Goal: Information Seeking & Learning: Find specific fact

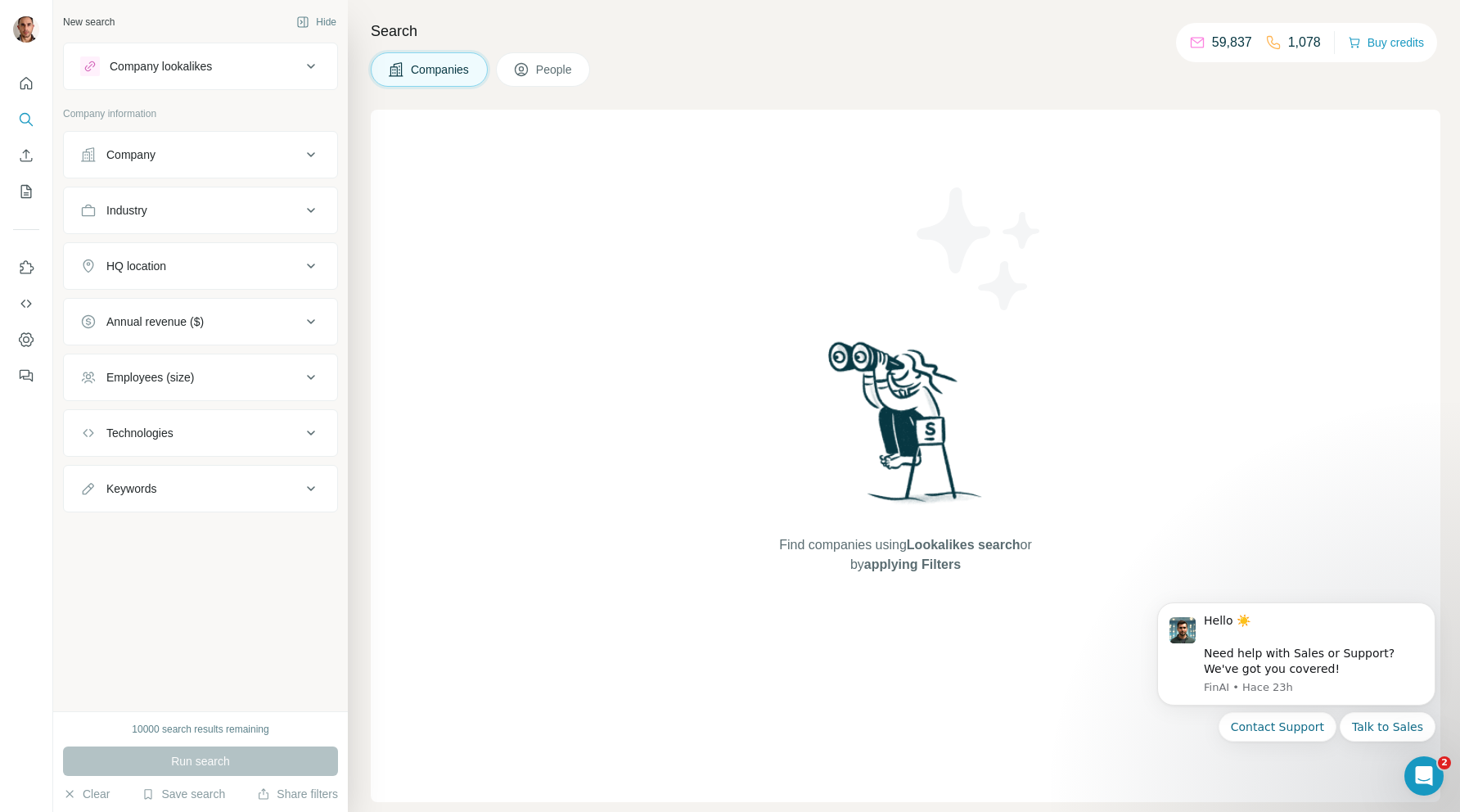
click at [234, 61] on div "Company lookalikes" at bounding box center [191, 66] width 221 height 19
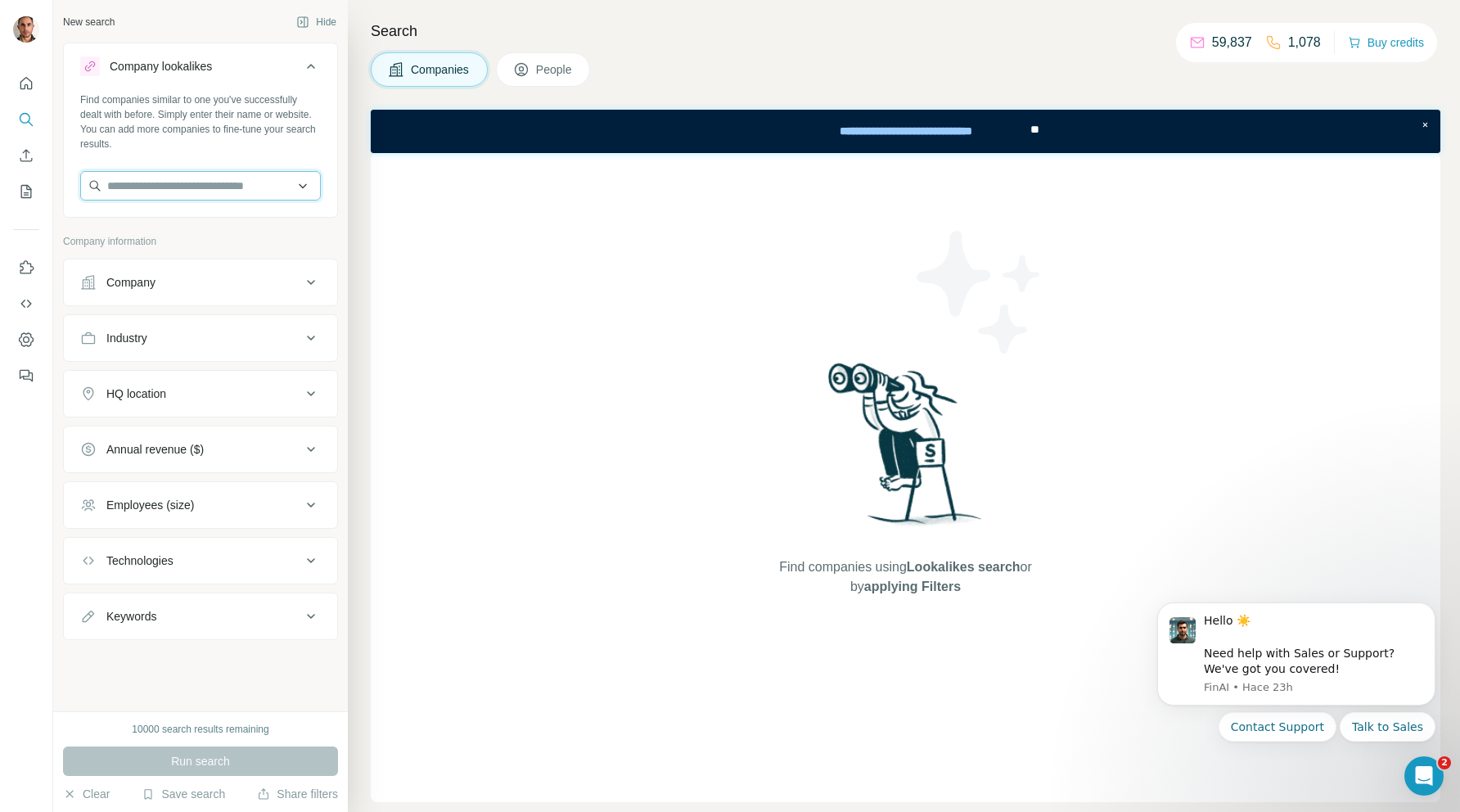
click at [202, 189] on input "text" at bounding box center [200, 186] width 240 height 30
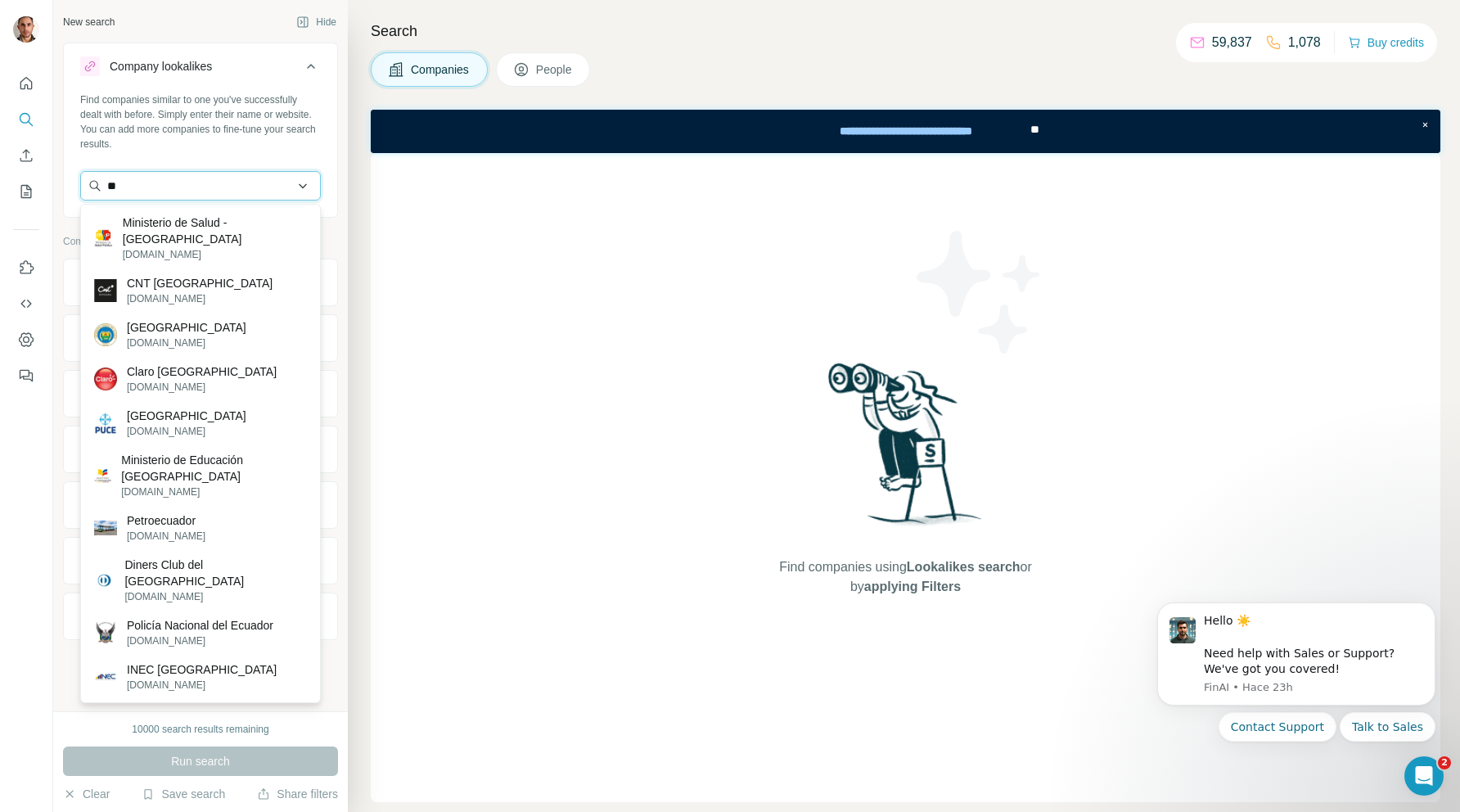
type input "*"
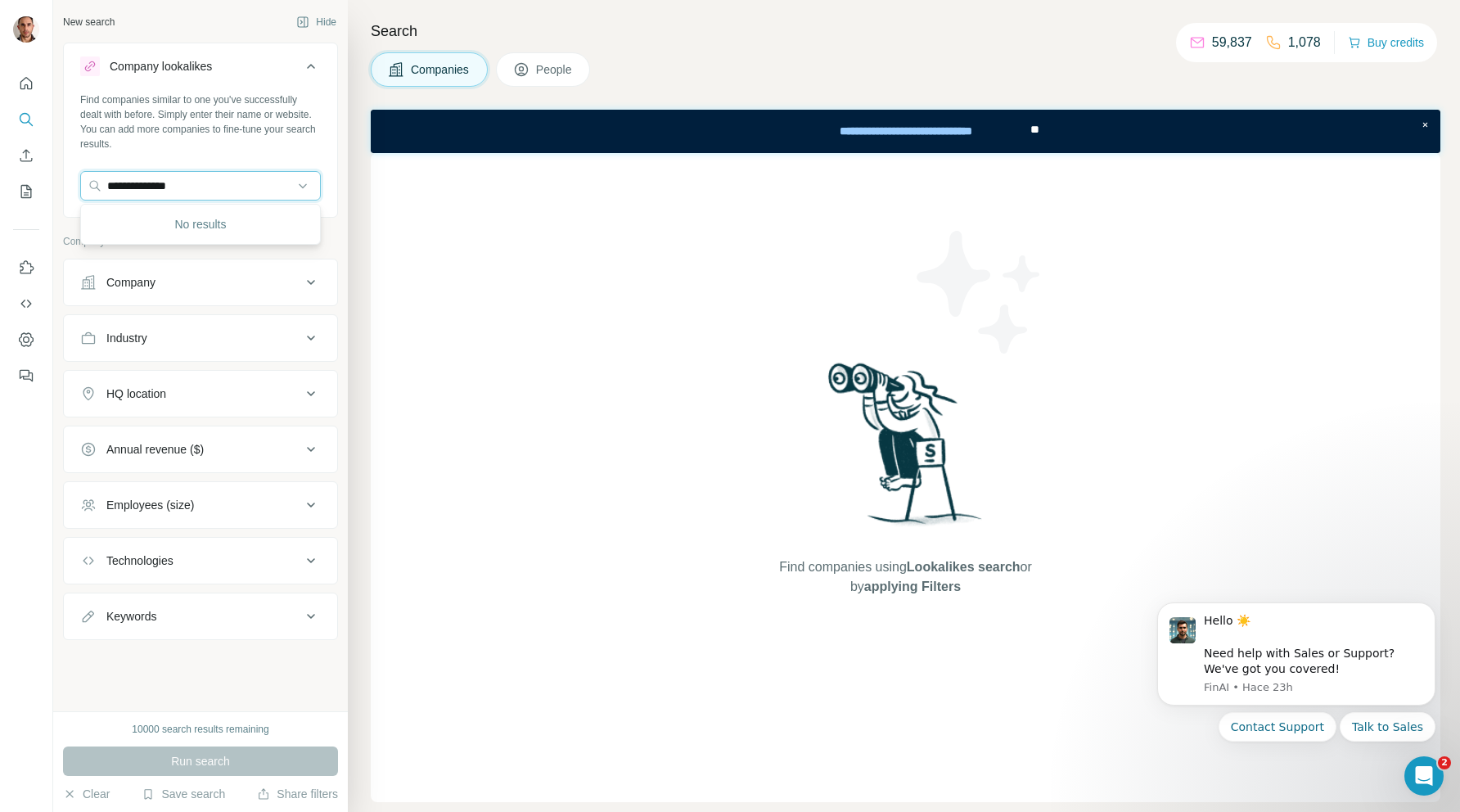
type input "**********"
drag, startPoint x: 209, startPoint y: 188, endPoint x: 88, endPoint y: 181, distance: 121.2
click at [88, 181] on input "**********" at bounding box center [200, 186] width 240 height 30
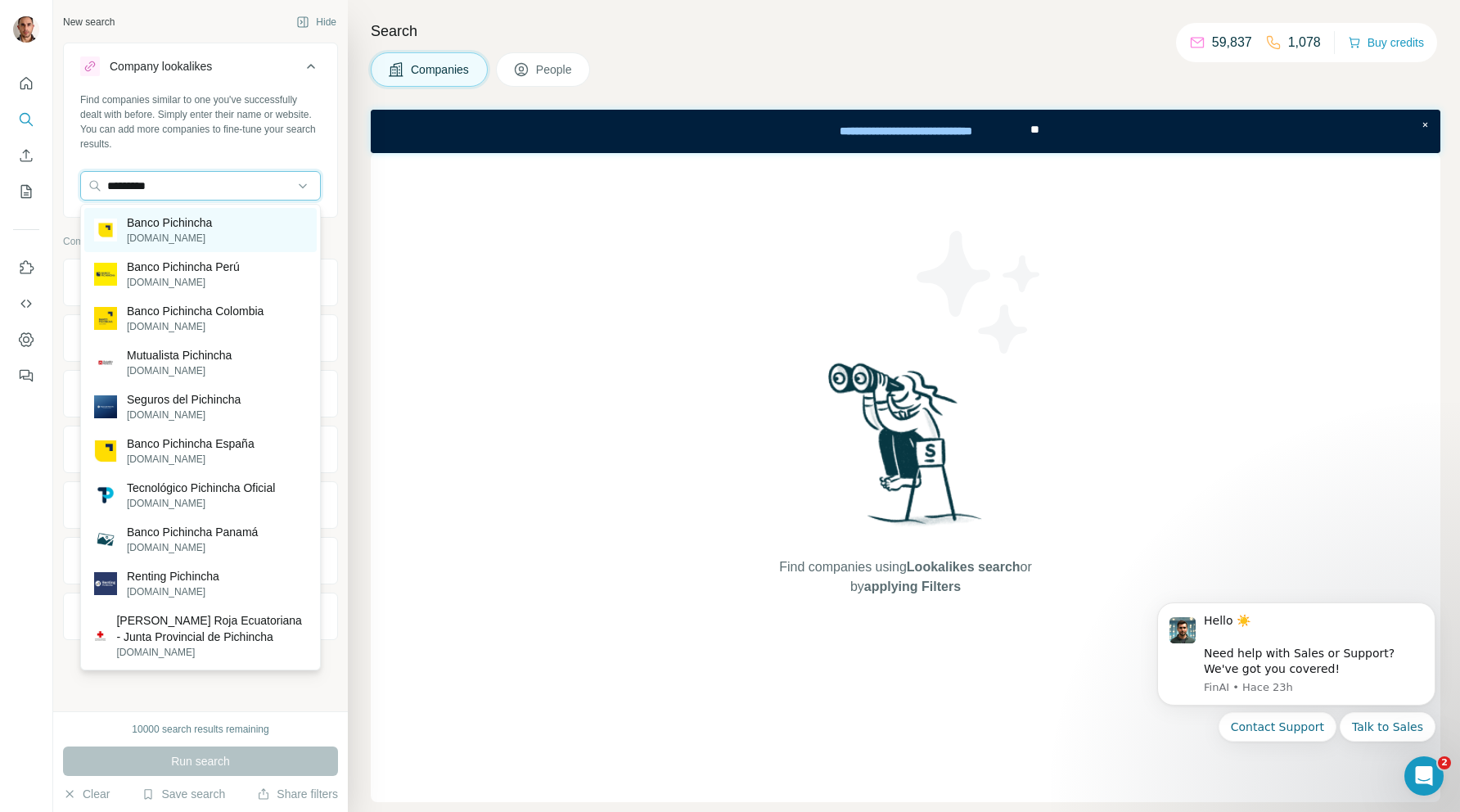
type input "*********"
click at [171, 234] on p "[DOMAIN_NAME]" at bounding box center [169, 238] width 85 height 14
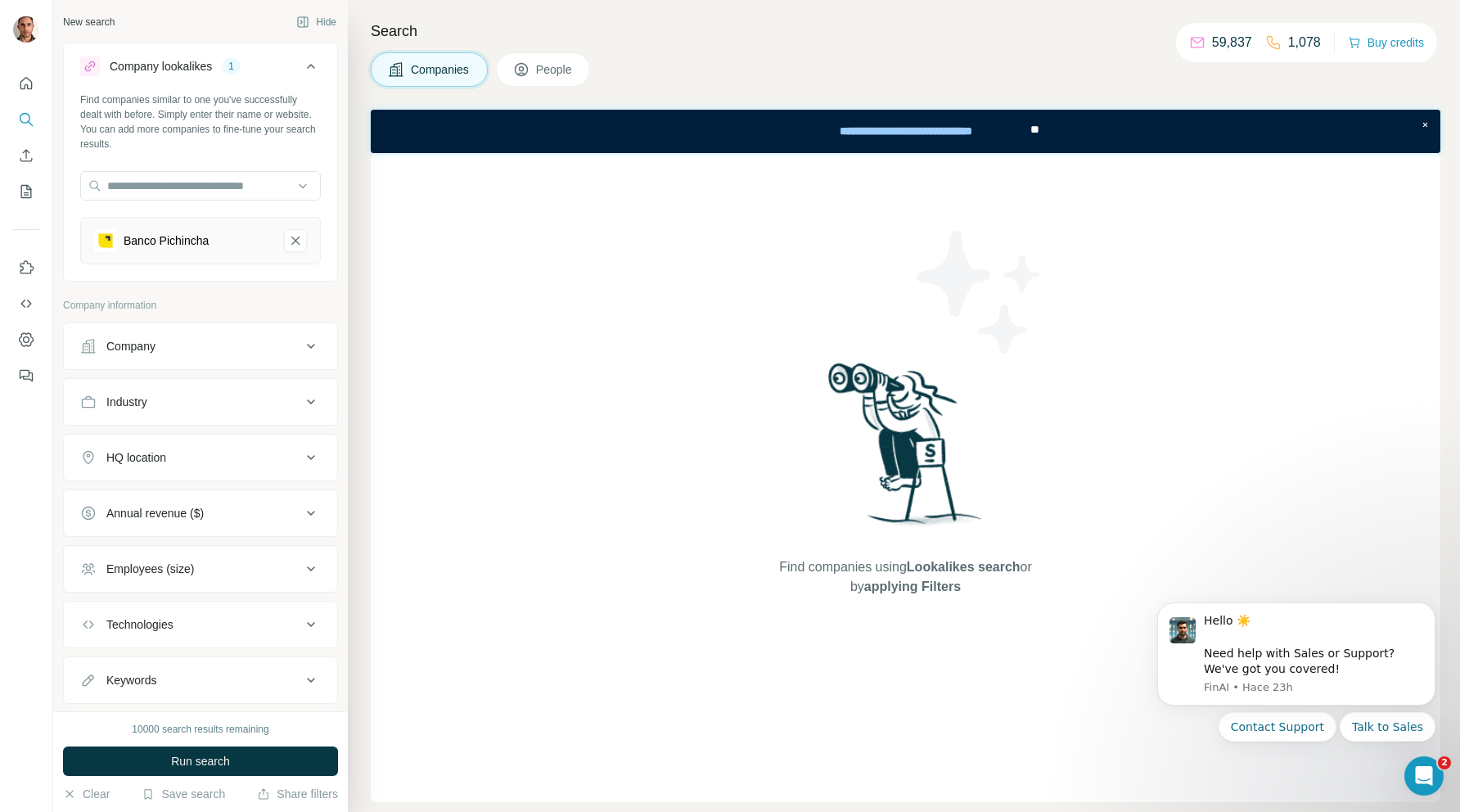
click at [316, 345] on icon at bounding box center [310, 346] width 19 height 19
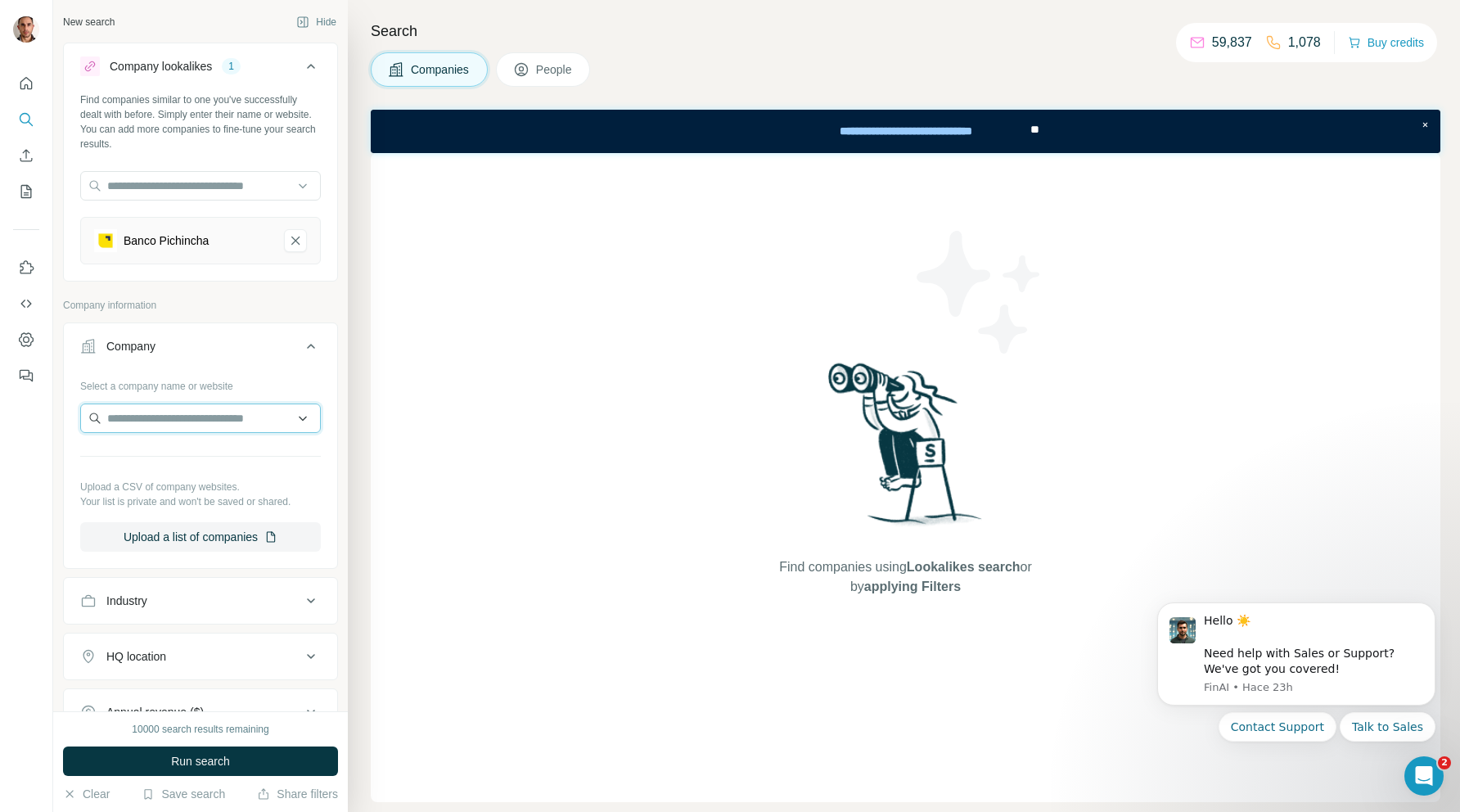
click at [233, 421] on input "text" at bounding box center [200, 417] width 240 height 30
click at [254, 304] on p "Company information" at bounding box center [201, 304] width 275 height 14
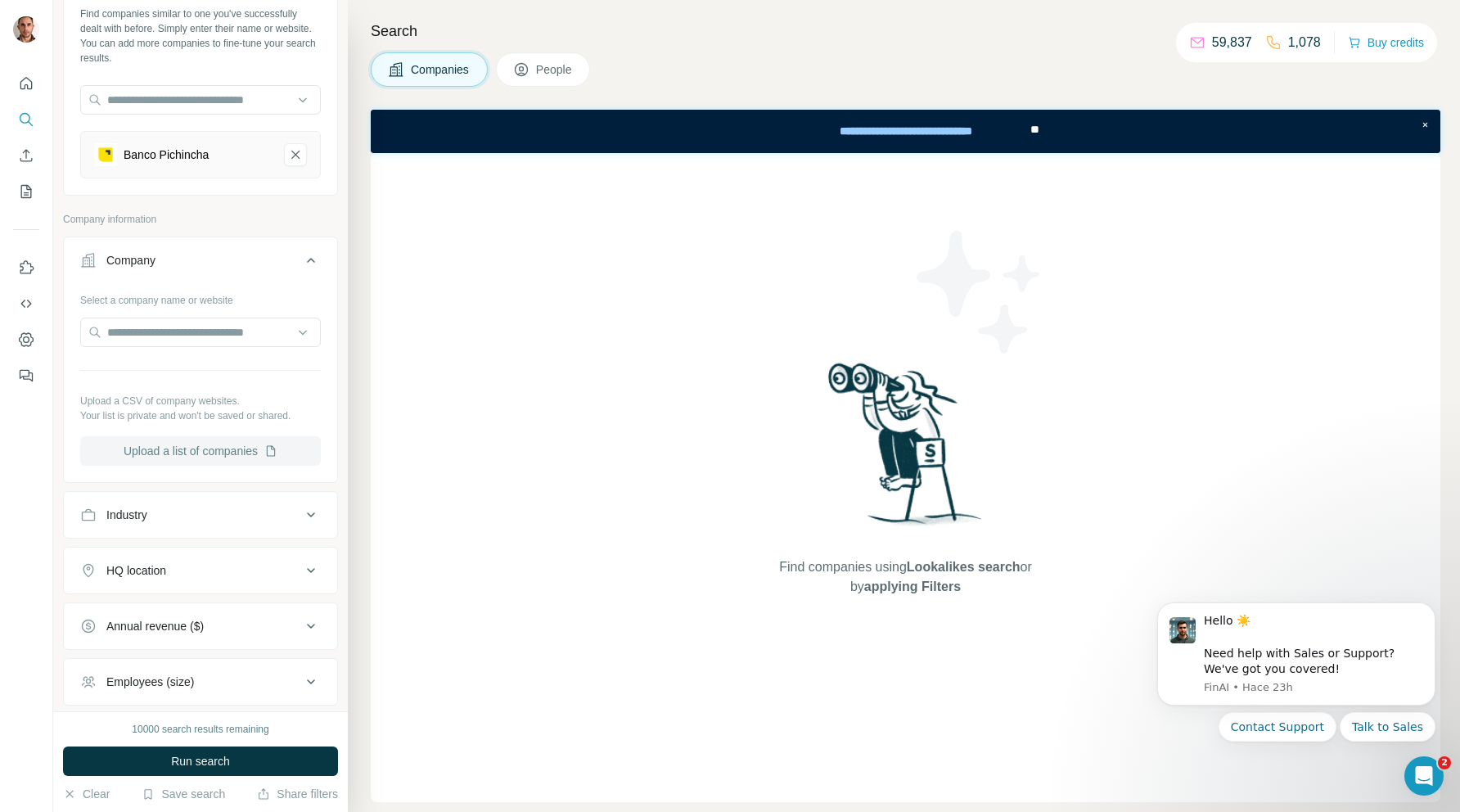
scroll to position [97, 0]
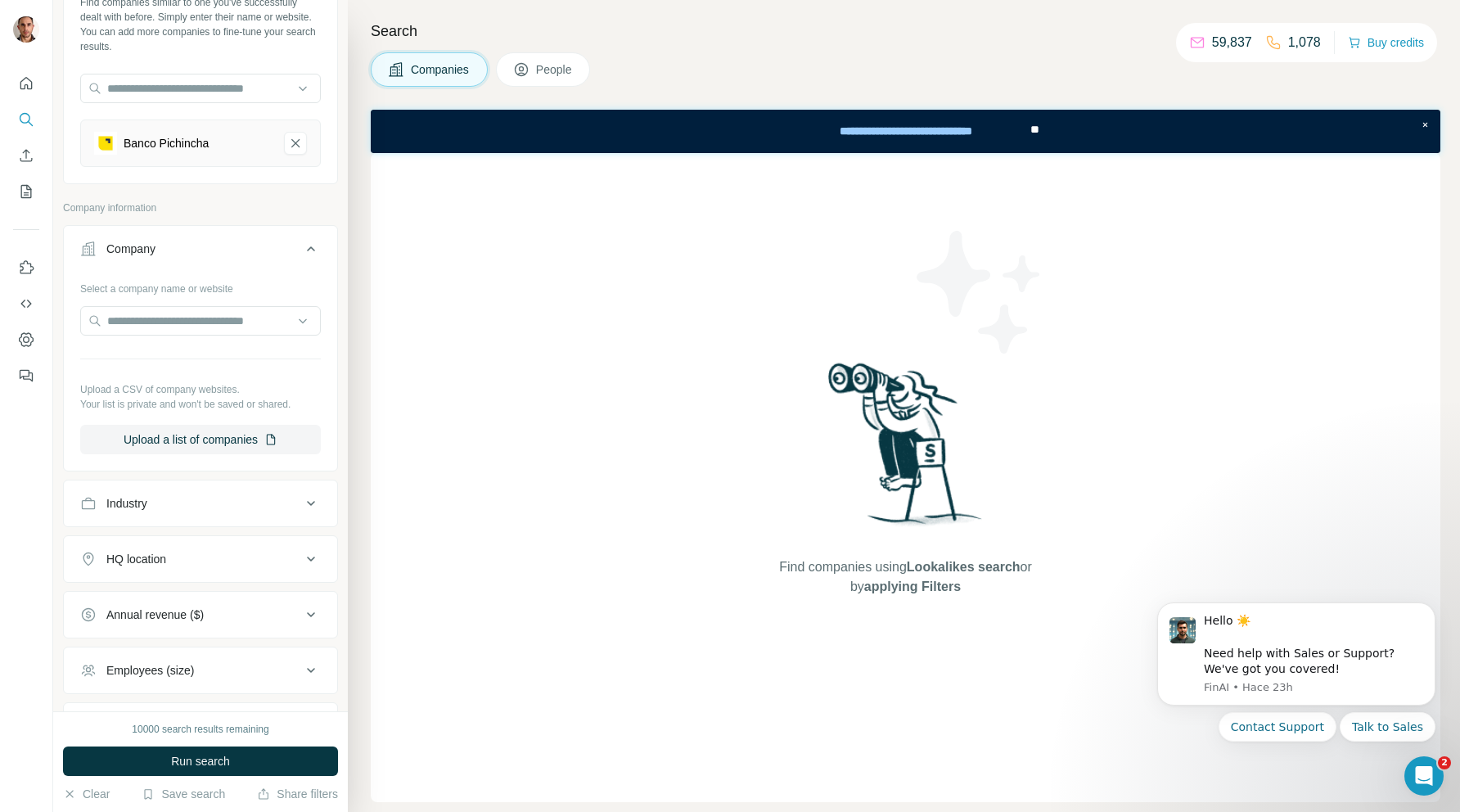
click at [318, 504] on icon at bounding box center [310, 503] width 19 height 19
click at [266, 540] on input at bounding box center [192, 544] width 202 height 18
click at [202, 602] on div "Banking" at bounding box center [201, 605] width 213 height 16
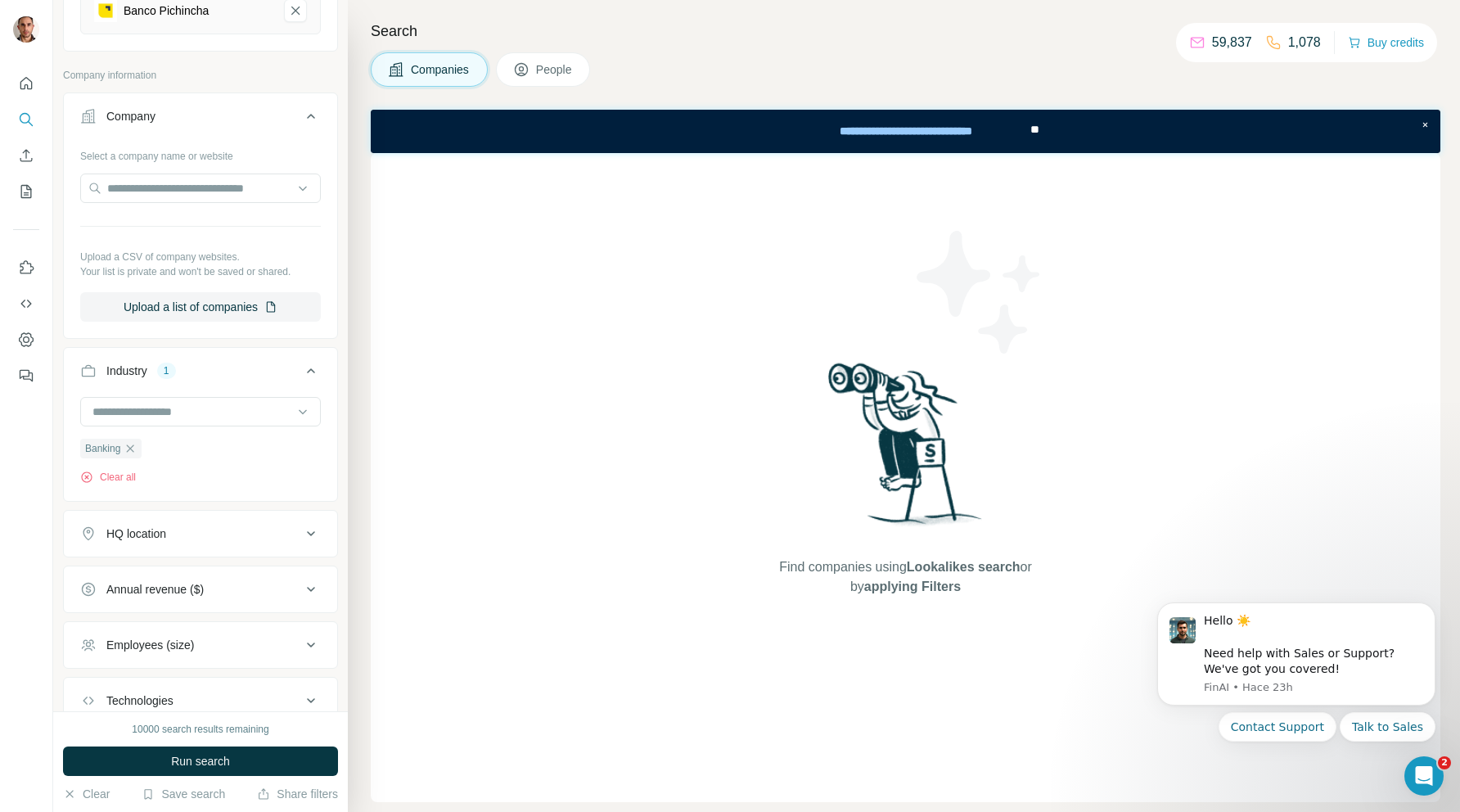
scroll to position [232, 0]
click at [258, 541] on button "HQ location" at bounding box center [201, 531] width 273 height 40
click at [251, 574] on input "text" at bounding box center [200, 573] width 240 height 30
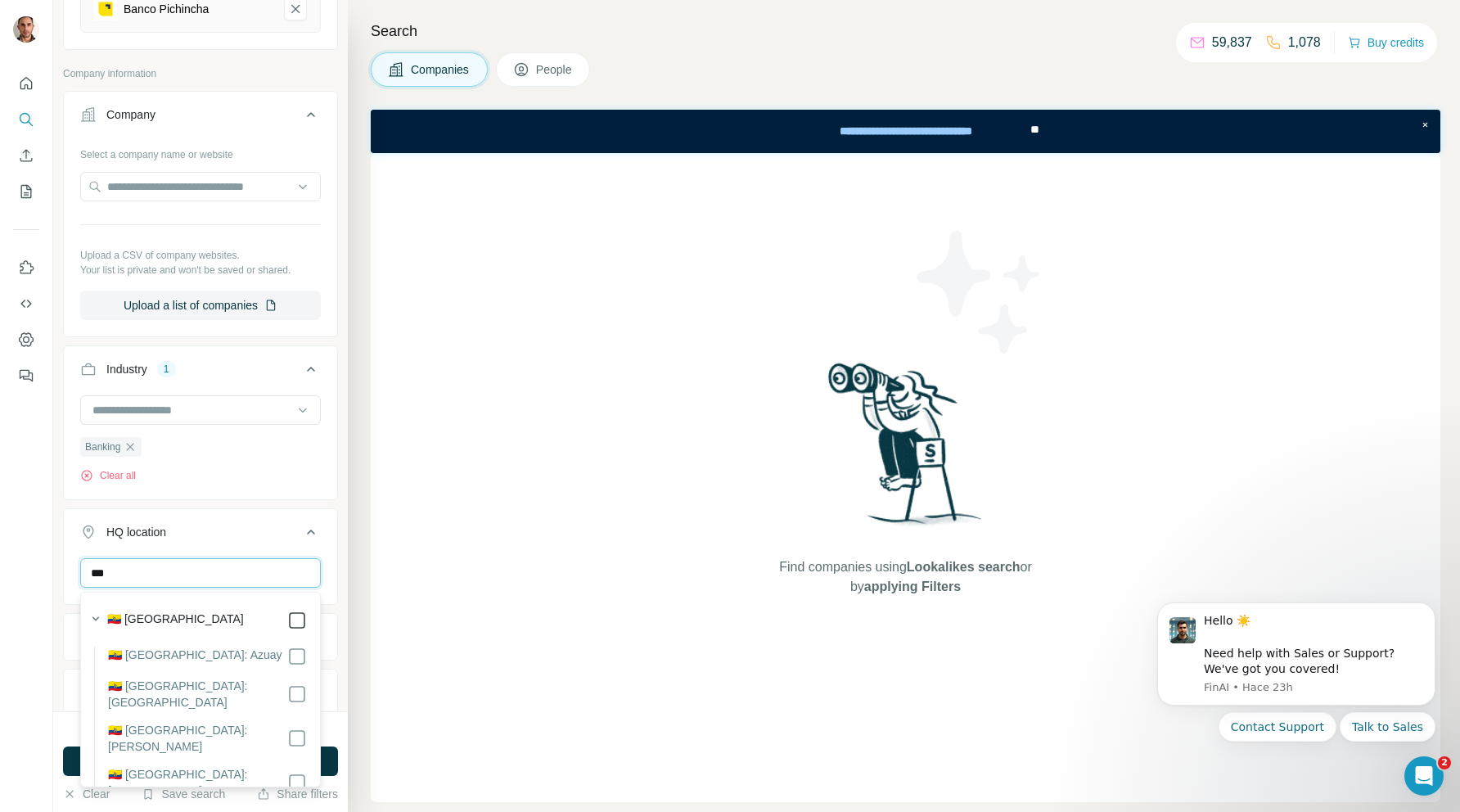
type input "***"
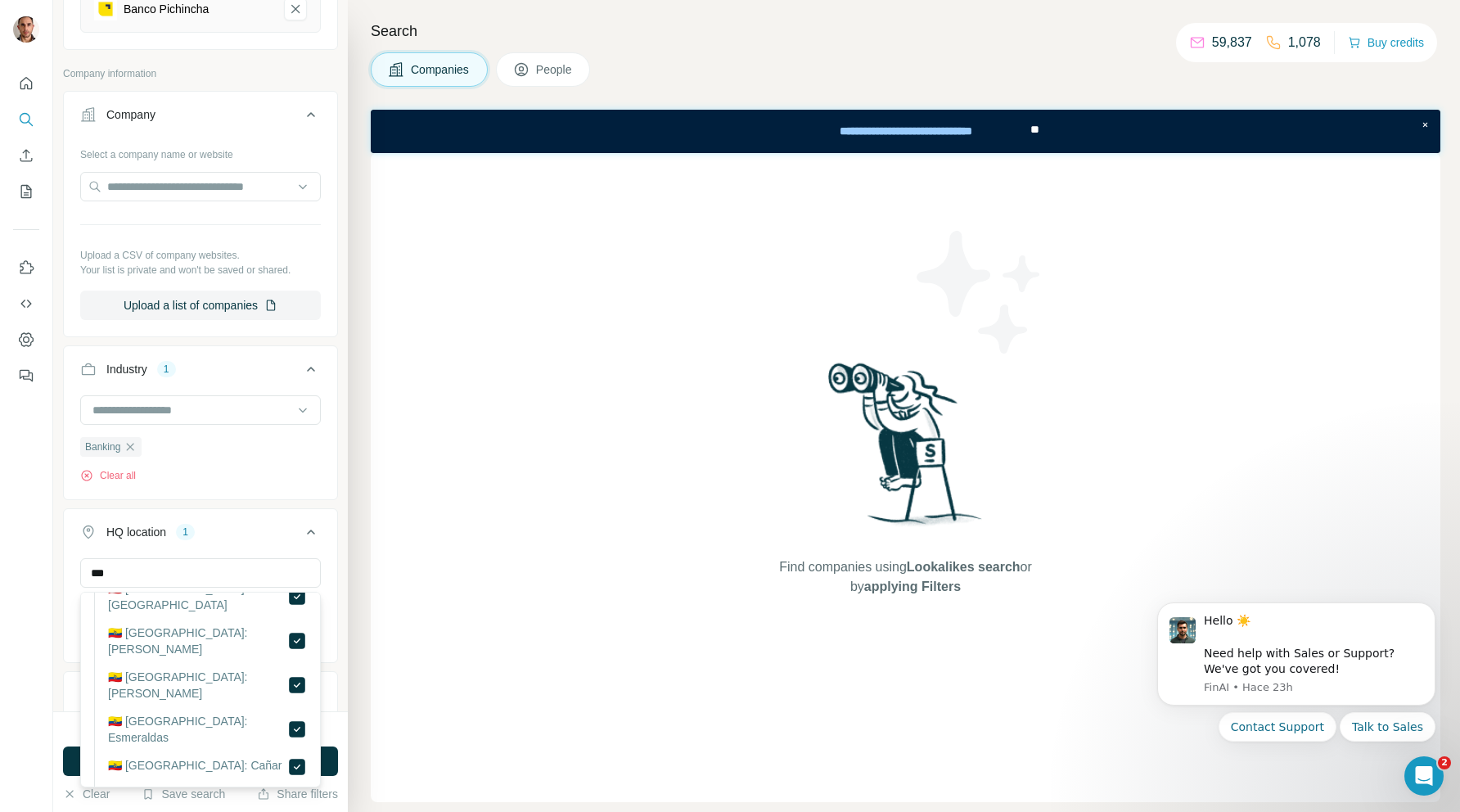
scroll to position [163, 0]
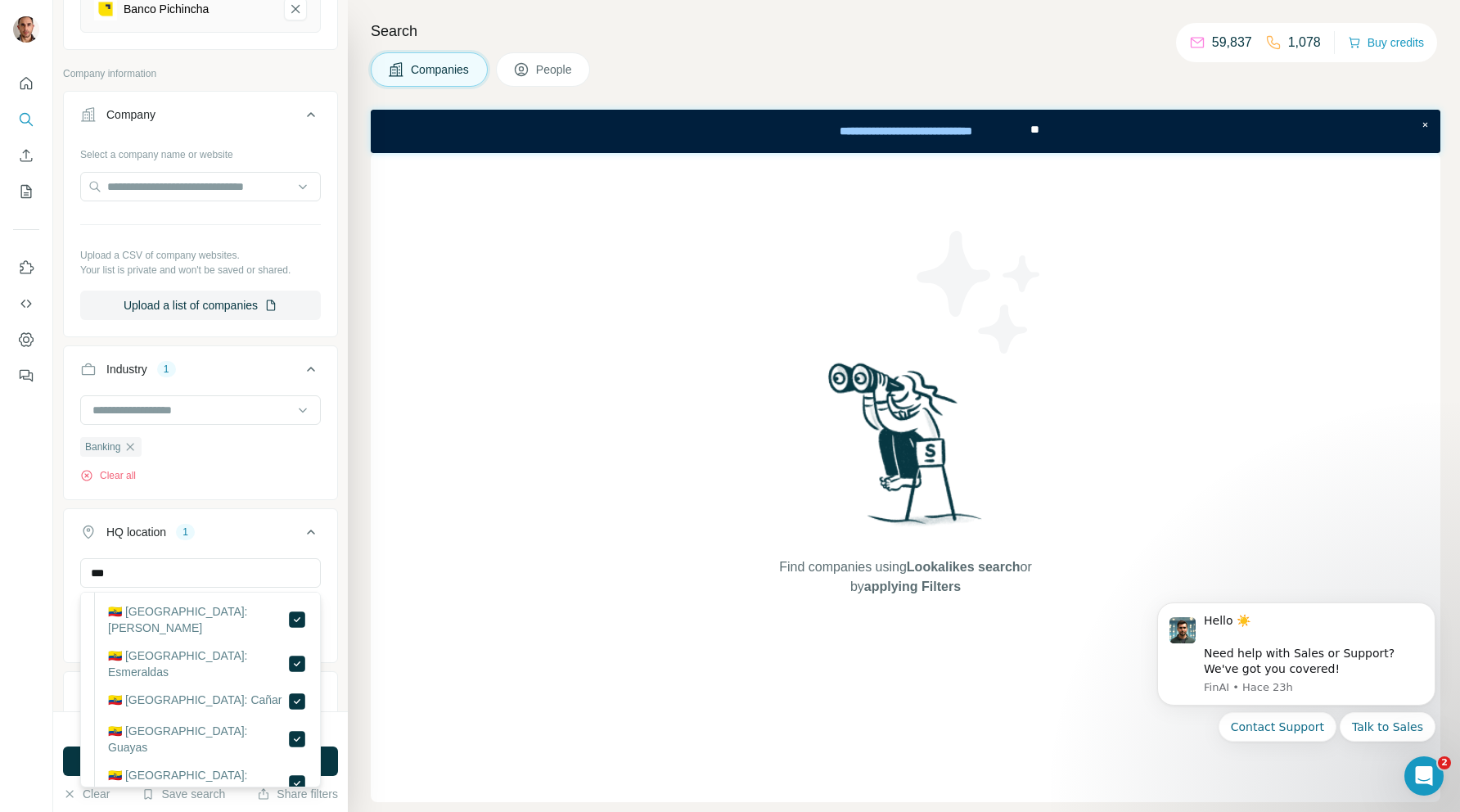
click at [305, 535] on icon at bounding box center [310, 531] width 19 height 19
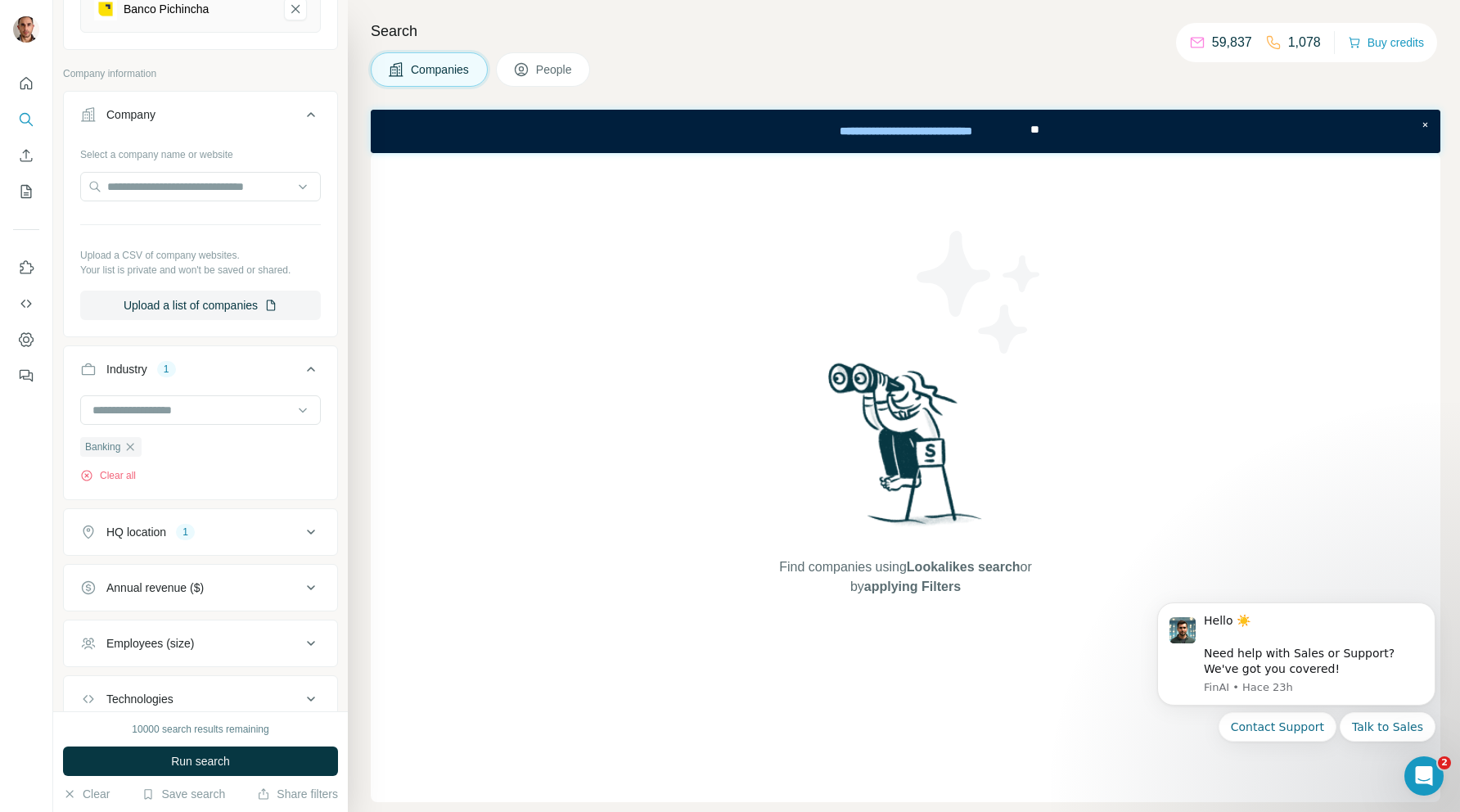
click at [311, 591] on icon at bounding box center [310, 587] width 19 height 19
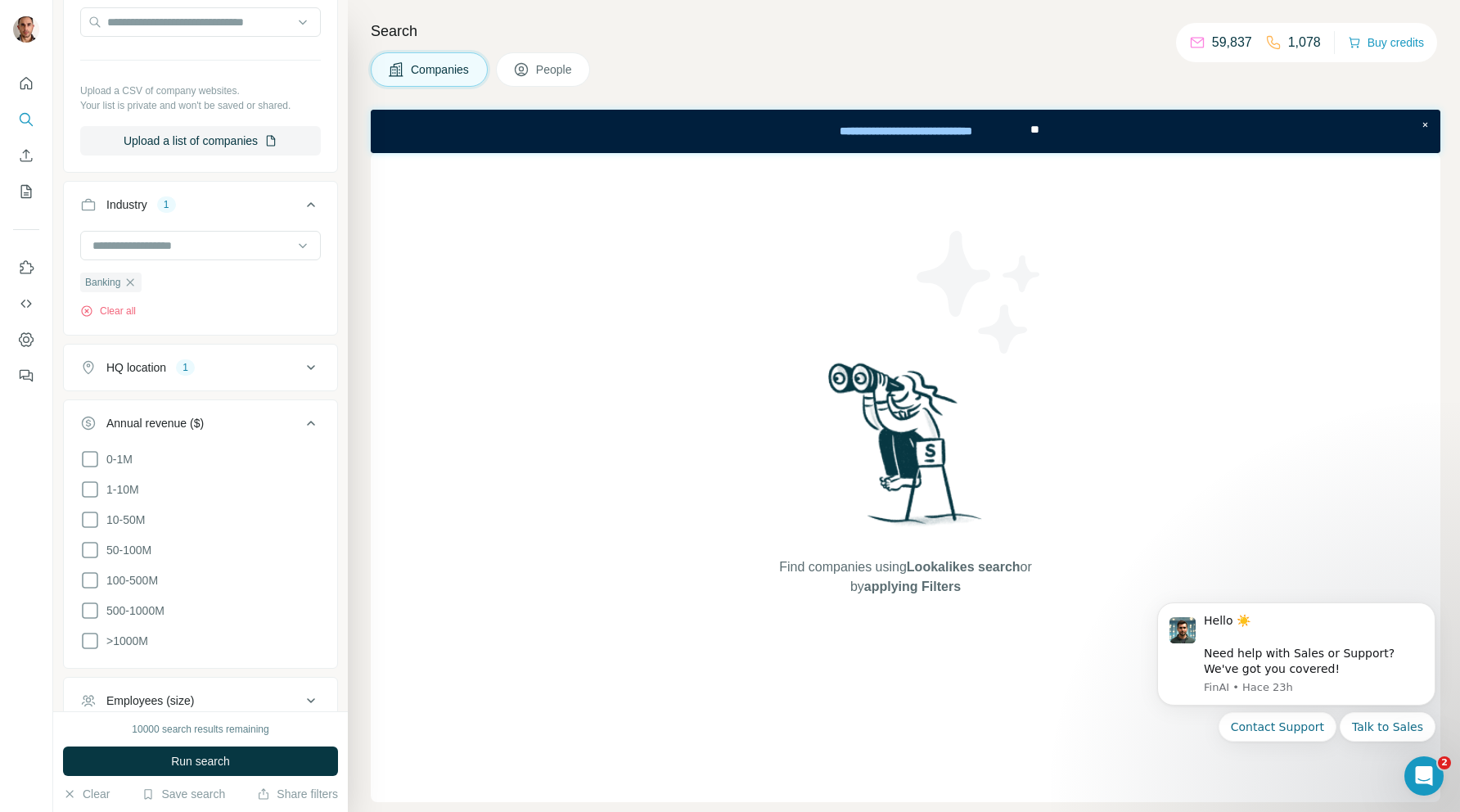
scroll to position [382, 0]
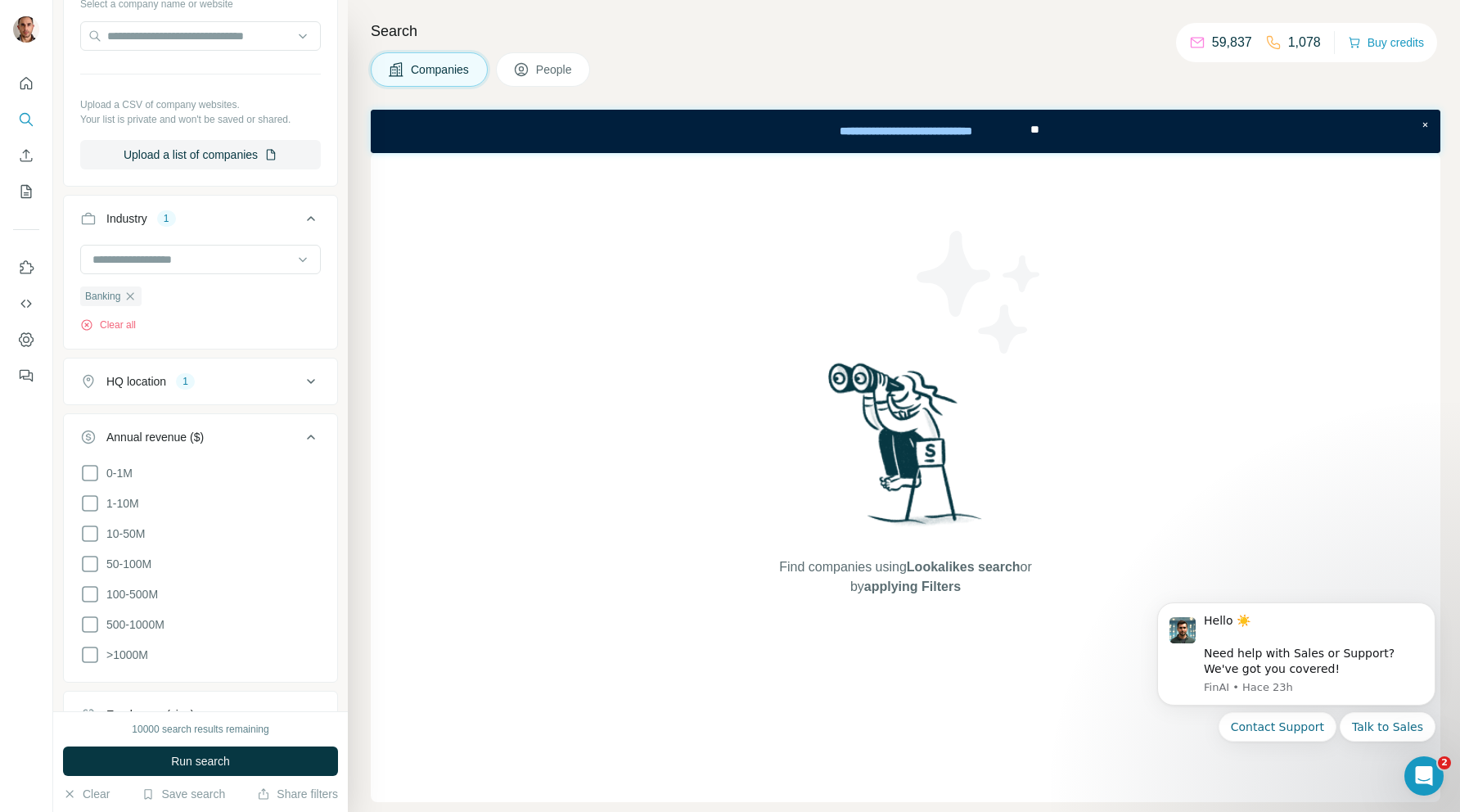
click at [311, 438] on icon at bounding box center [310, 437] width 19 height 19
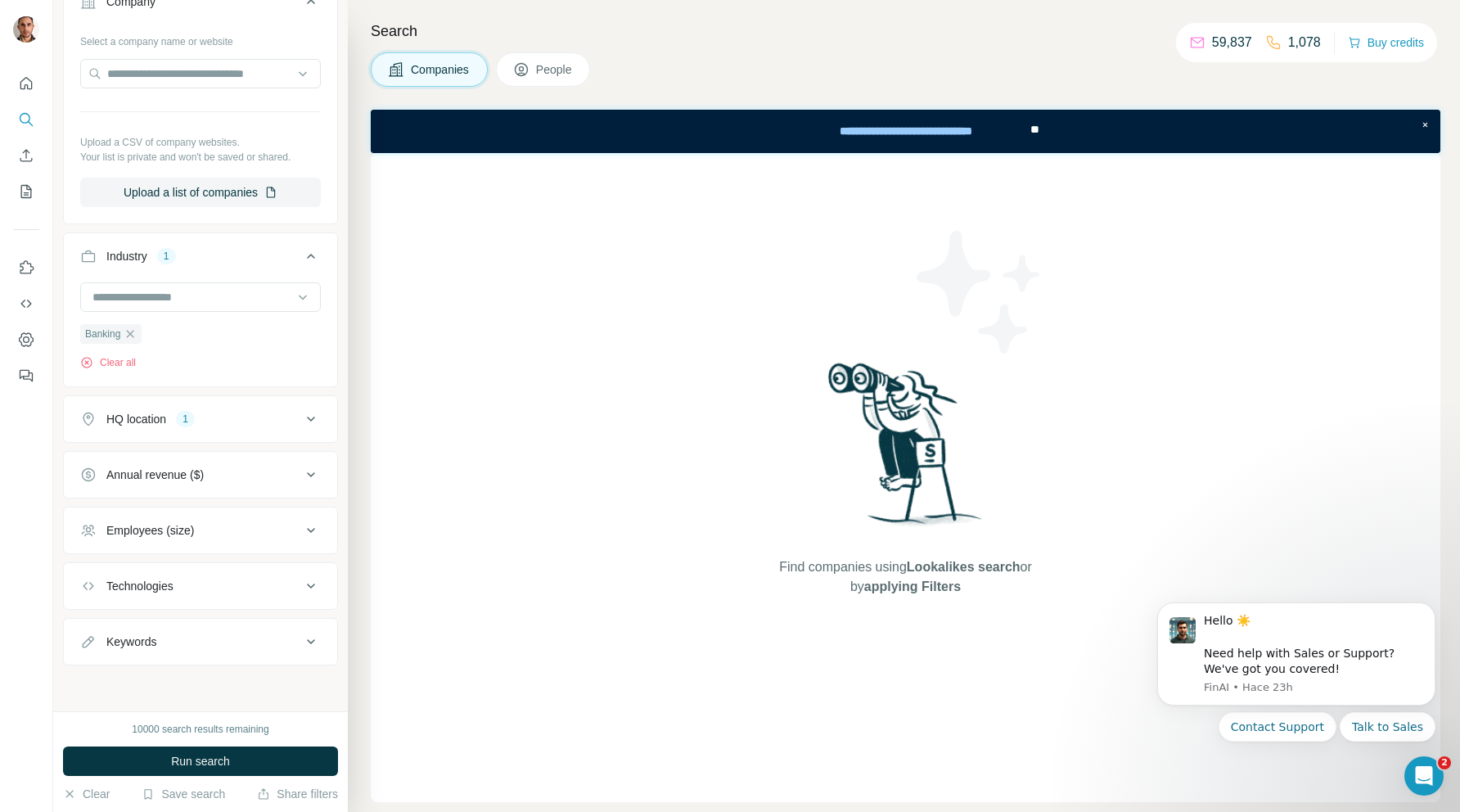
scroll to position [345, 0]
click at [313, 531] on icon at bounding box center [310, 530] width 19 height 19
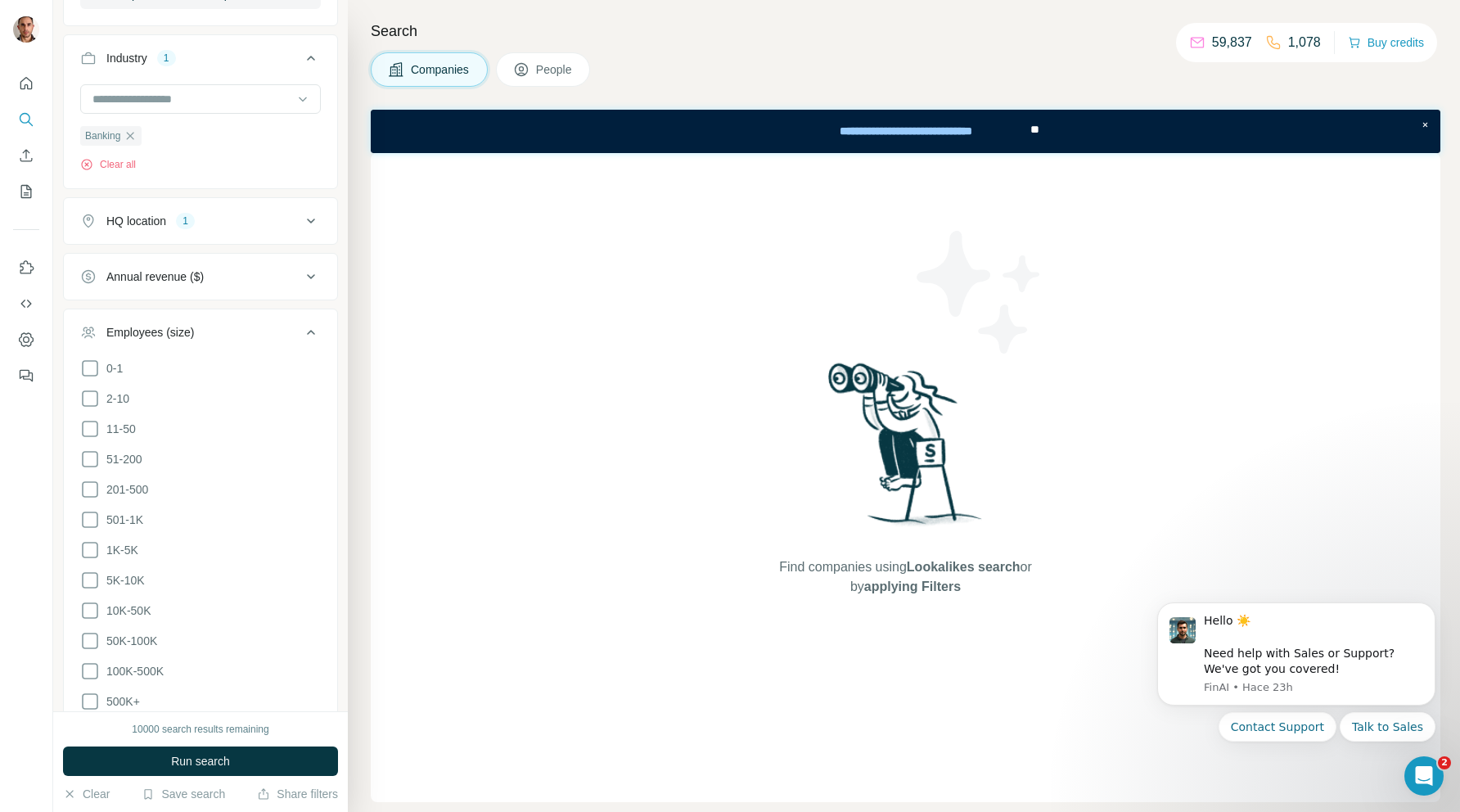
scroll to position [546, 0]
click at [87, 483] on icon at bounding box center [89, 486] width 19 height 19
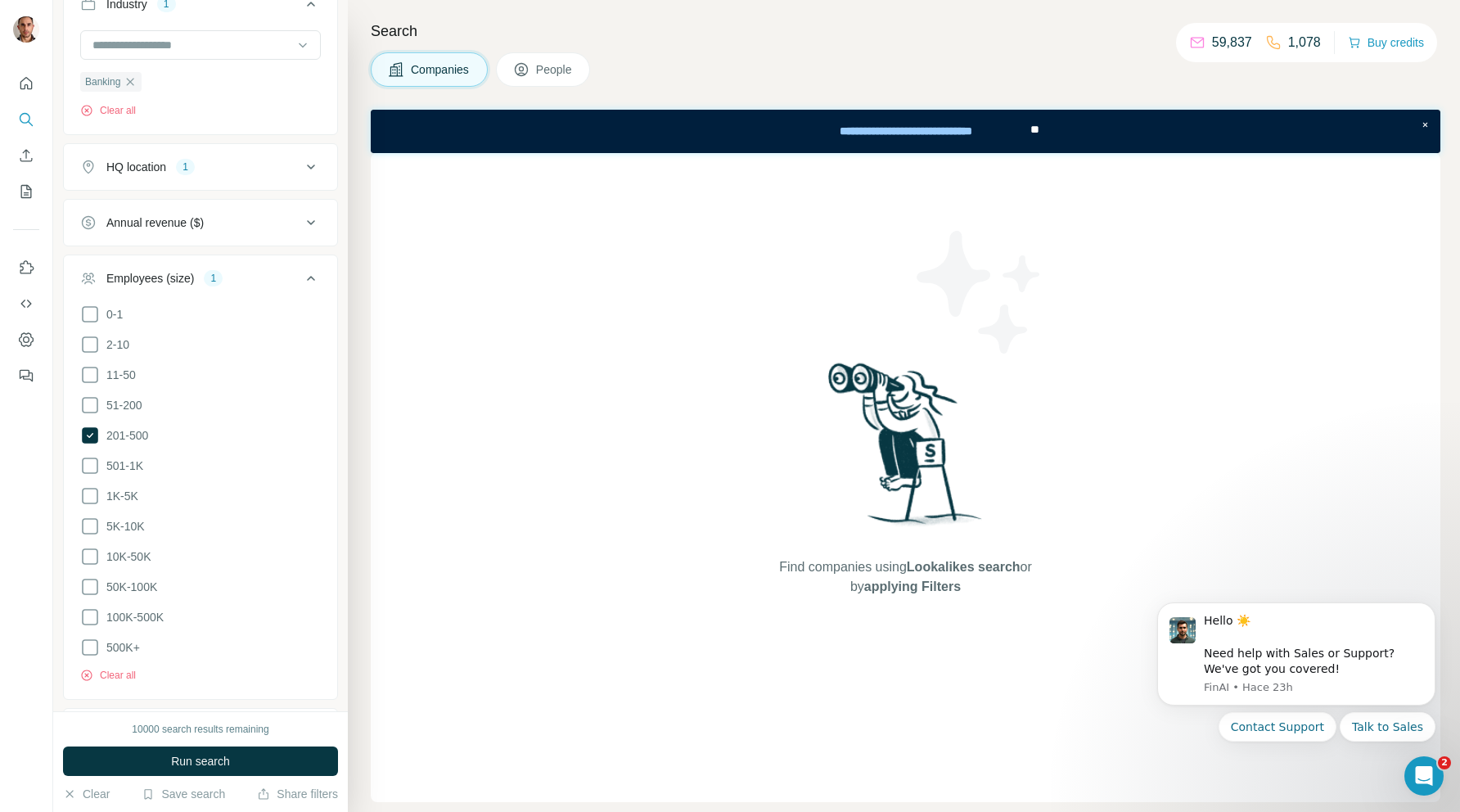
scroll to position [623, 0]
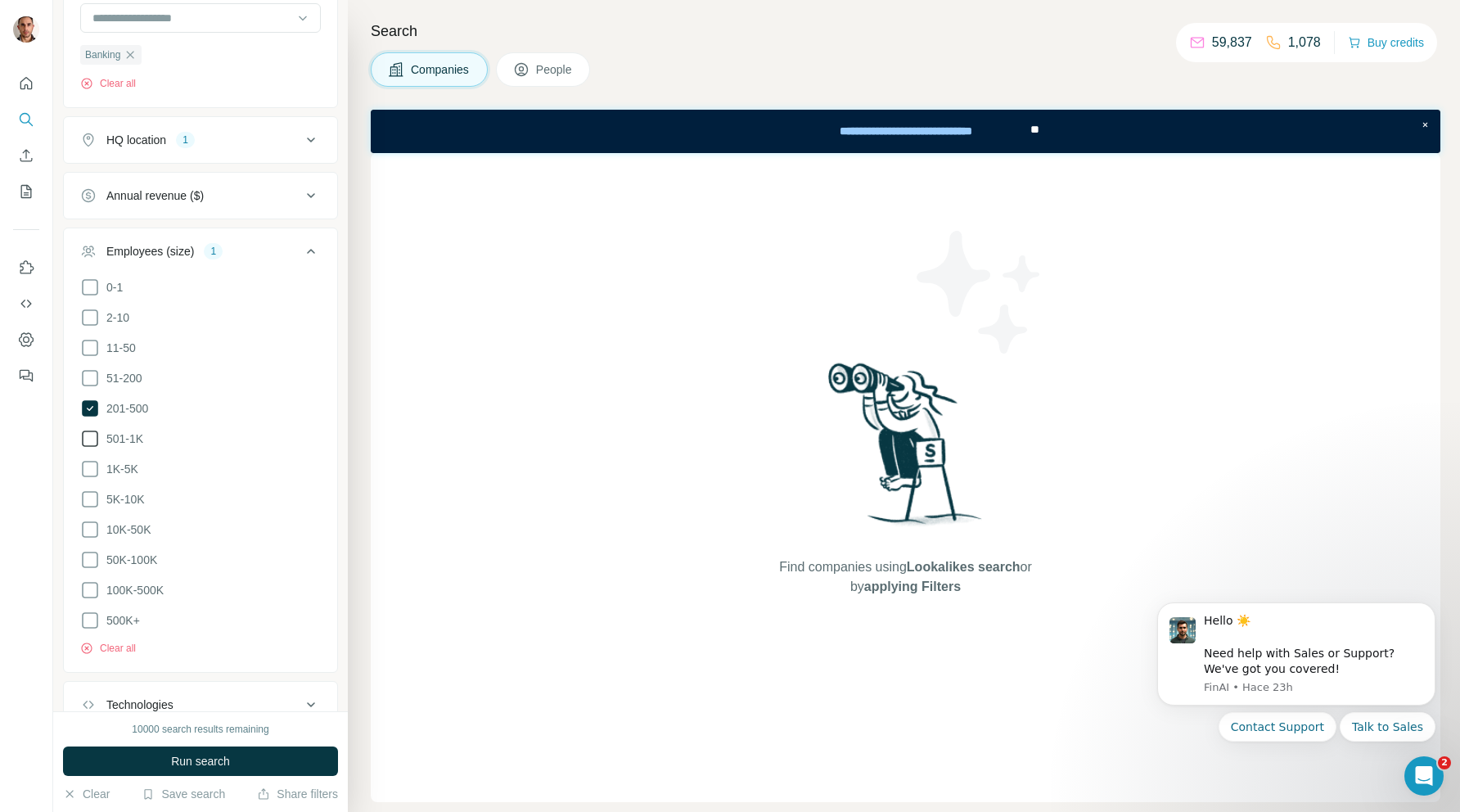
click at [92, 439] on icon at bounding box center [89, 438] width 19 height 19
click at [93, 474] on icon at bounding box center [89, 468] width 16 height 16
click at [89, 499] on icon at bounding box center [89, 498] width 19 height 19
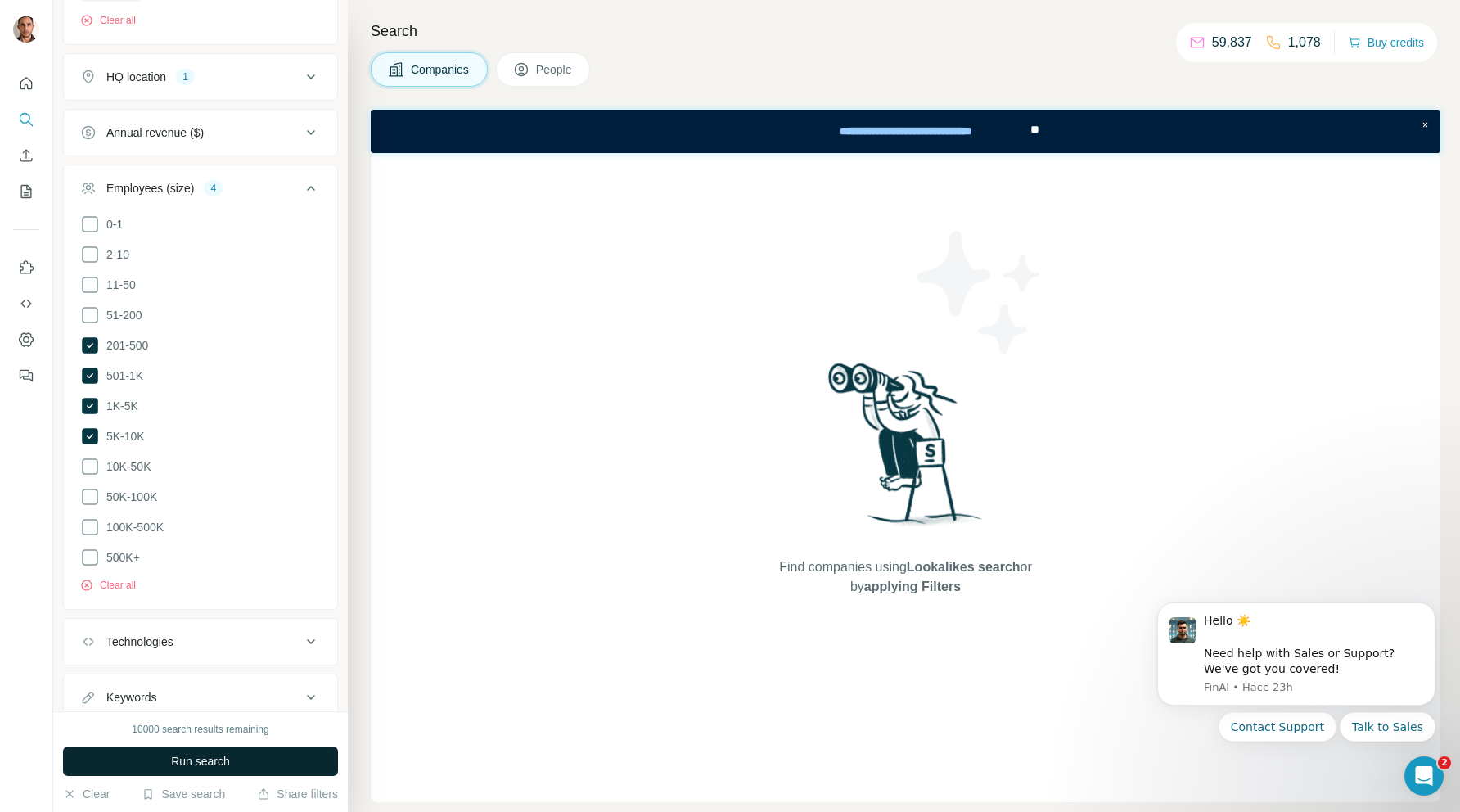
scroll to position [737, 0]
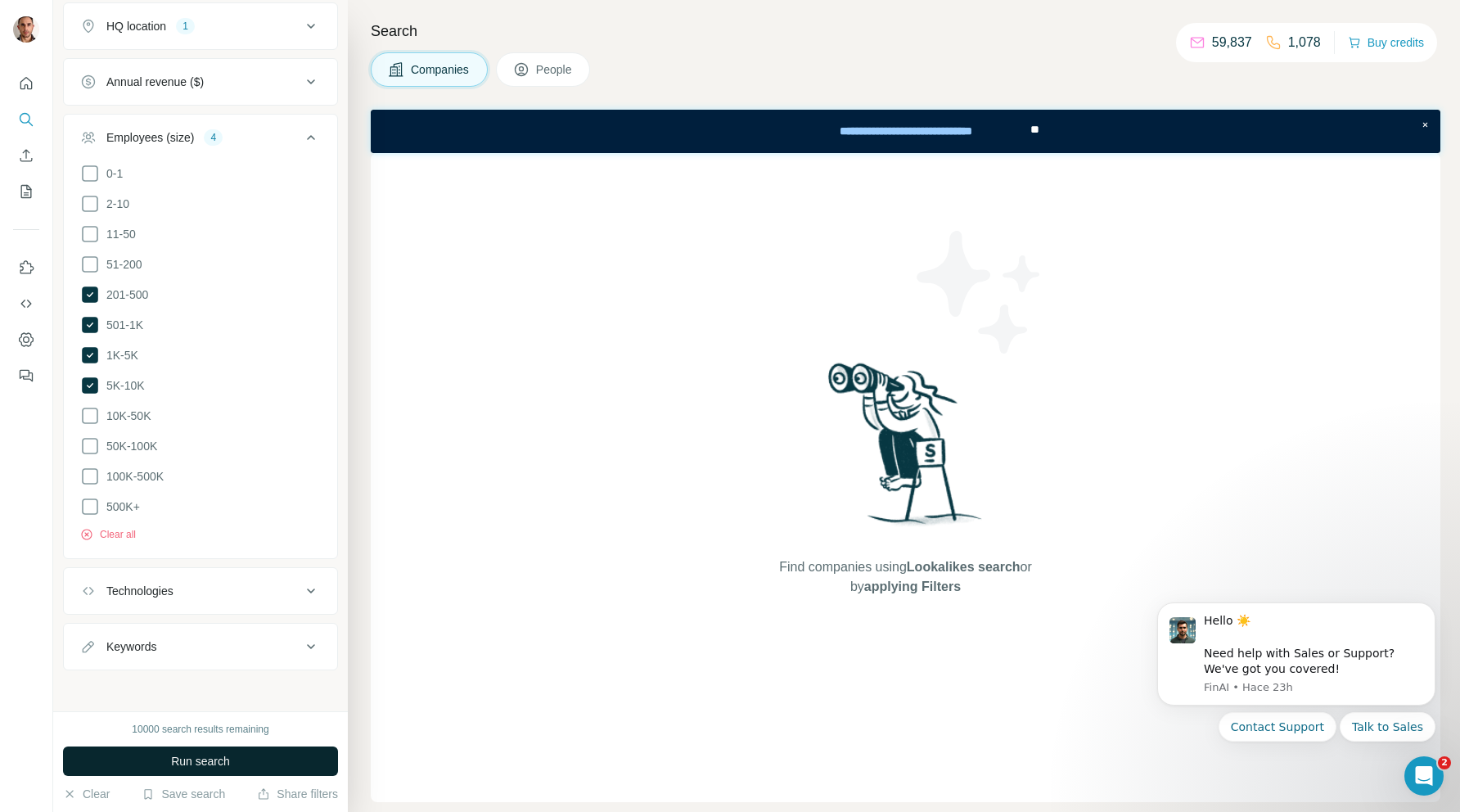
click at [313, 589] on icon at bounding box center [311, 591] width 8 height 5
click at [310, 589] on icon at bounding box center [310, 590] width 19 height 19
click at [311, 637] on icon at bounding box center [310, 646] width 19 height 19
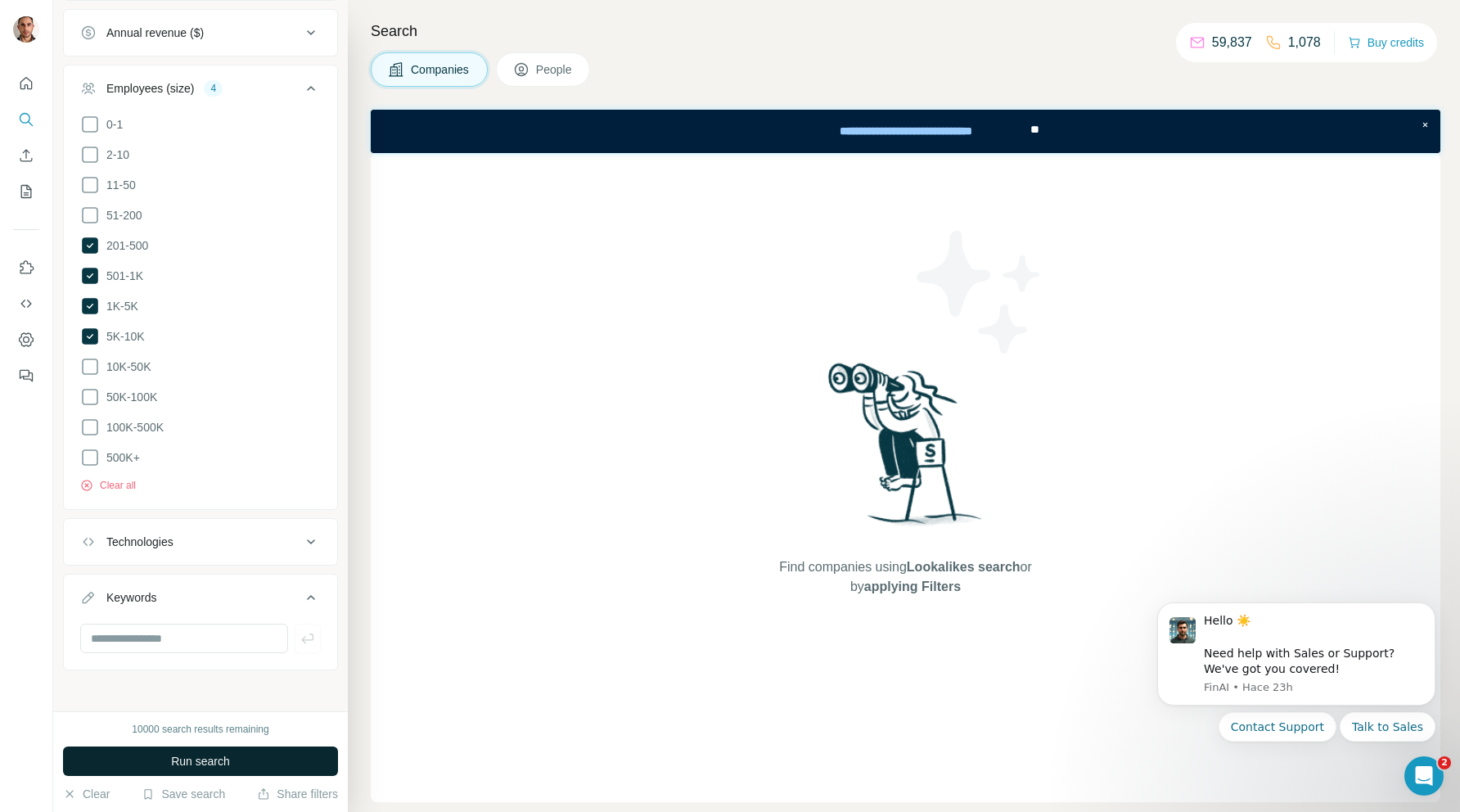
click at [213, 757] on span "Run search" at bounding box center [201, 761] width 59 height 16
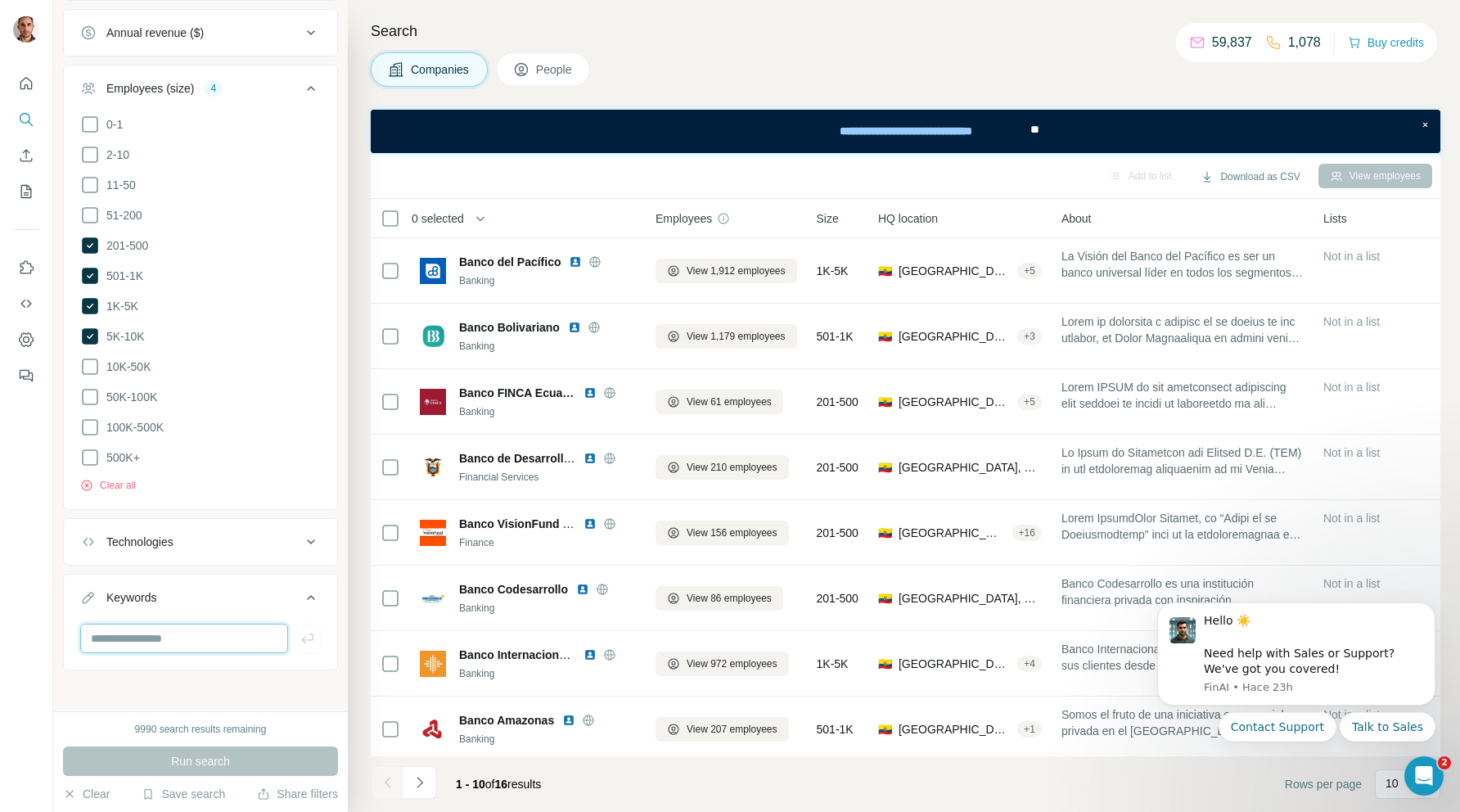
click at [198, 638] on input "text" at bounding box center [184, 637] width 207 height 30
type input "****"
click at [315, 642] on button "button" at bounding box center [307, 637] width 26 height 30
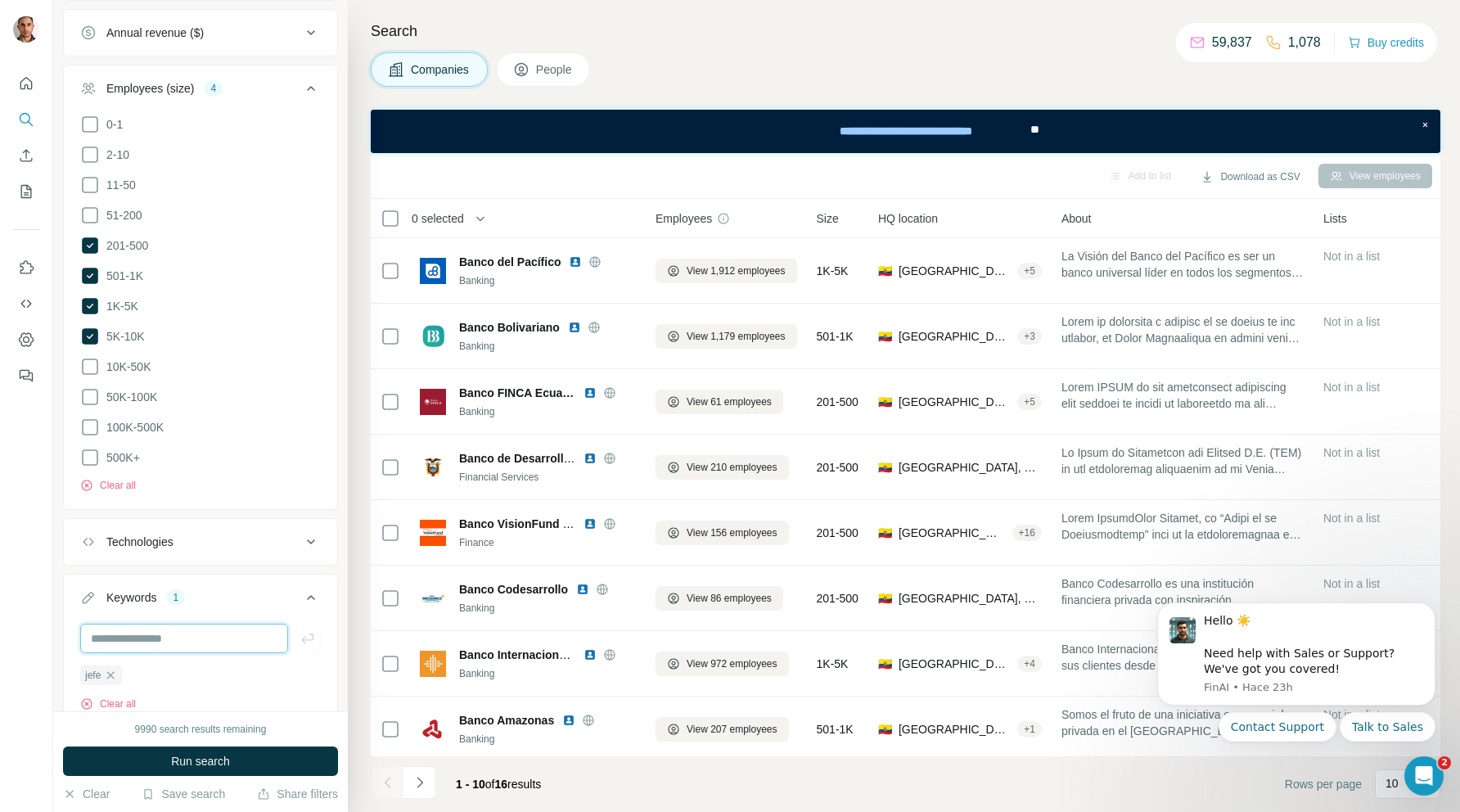
click at [192, 633] on input "text" at bounding box center [184, 637] width 207 height 30
type input "*******"
click at [308, 631] on icon "button" at bounding box center [307, 637] width 16 height 16
click at [192, 629] on input "text" at bounding box center [184, 637] width 207 height 30
type input "**********"
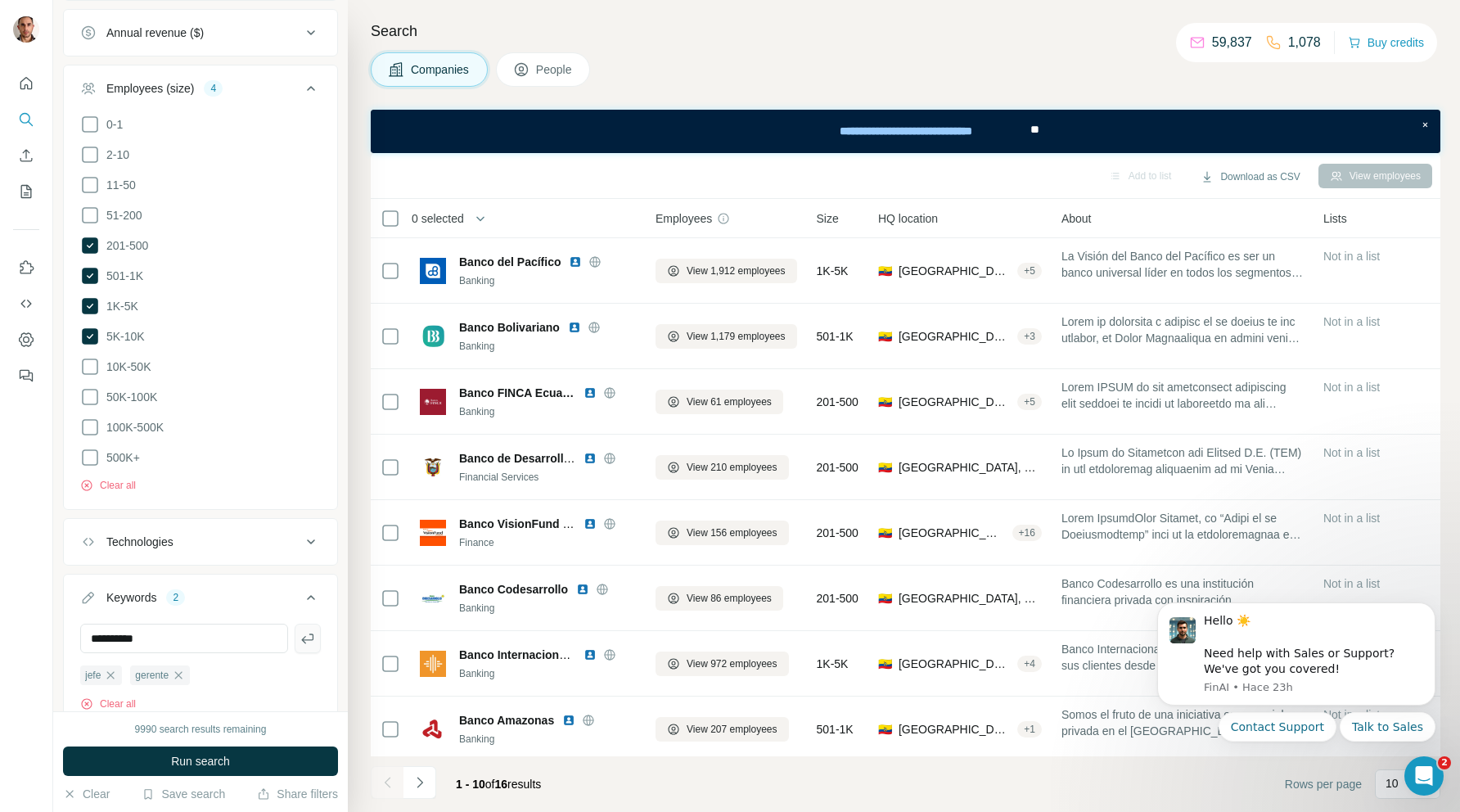
click at [309, 636] on icon "button" at bounding box center [307, 637] width 16 height 16
drag, startPoint x: 239, startPoint y: 630, endPoint x: 239, endPoint y: 615, distance: 15.0
click at [239, 630] on input "text" at bounding box center [184, 637] width 207 height 30
type input "*****"
click at [313, 633] on icon "button" at bounding box center [307, 638] width 13 height 10
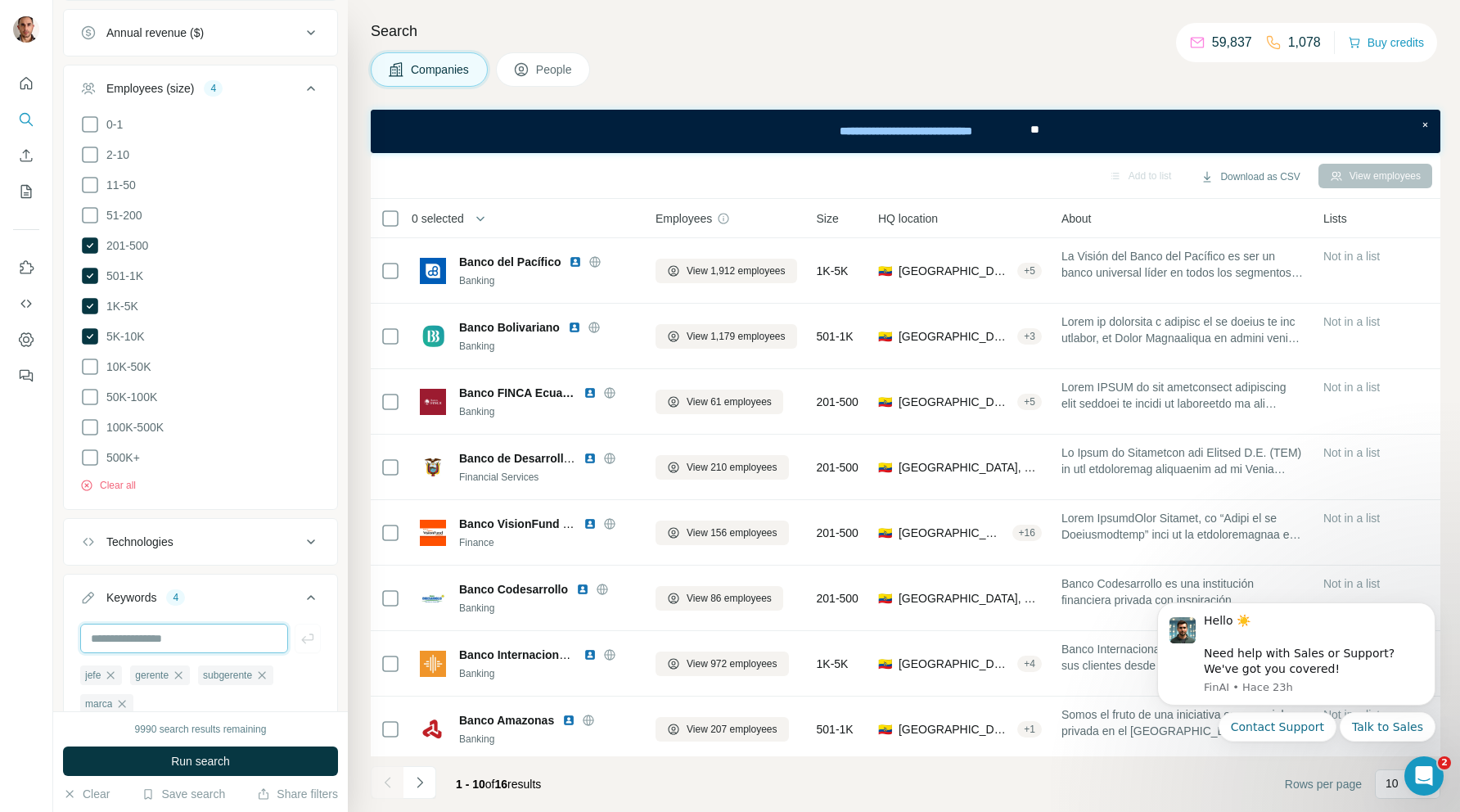
click at [242, 632] on input "text" at bounding box center [184, 637] width 207 height 30
click at [242, 630] on input "text" at bounding box center [184, 637] width 207 height 30
type input "********"
click at [310, 634] on icon "button" at bounding box center [307, 637] width 16 height 16
click at [251, 631] on input "text" at bounding box center [184, 637] width 207 height 30
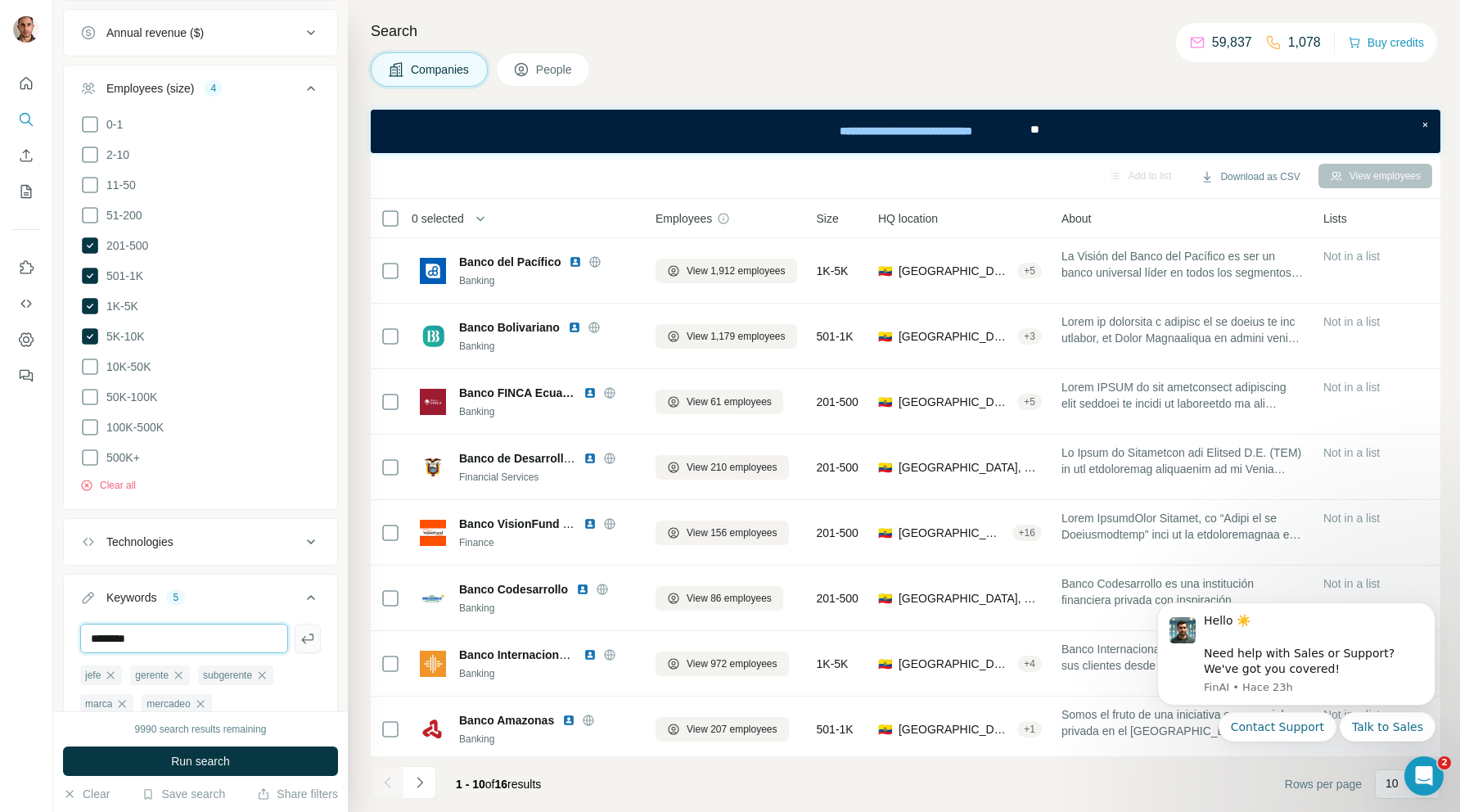
type input "********"
click at [316, 626] on button "button" at bounding box center [307, 637] width 26 height 30
click at [219, 632] on input "text" at bounding box center [184, 637] width 207 height 30
type input "******"
click at [313, 636] on icon "button" at bounding box center [307, 637] width 16 height 16
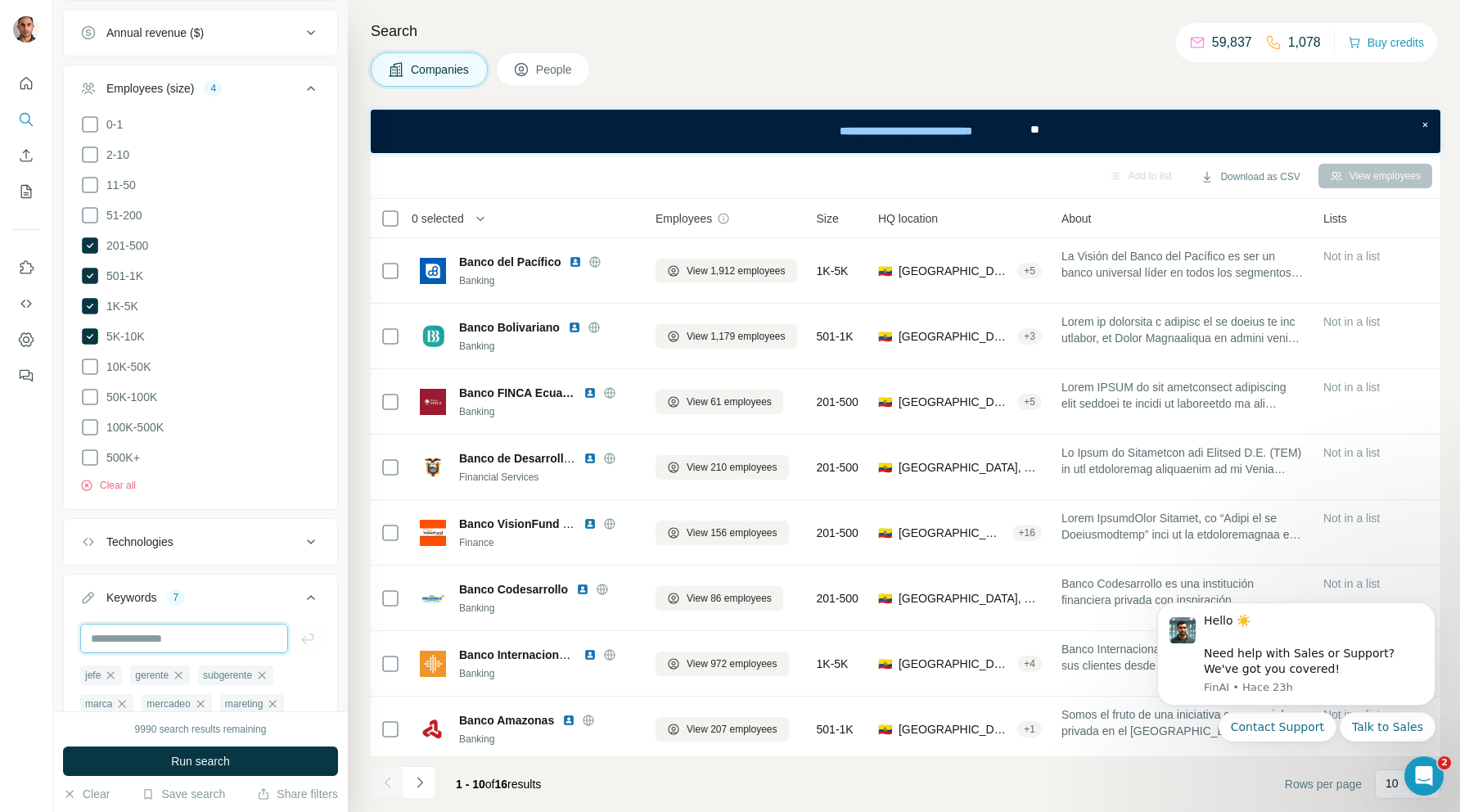
click at [208, 635] on input "text" at bounding box center [184, 637] width 207 height 30
type input "*****"
click at [311, 630] on icon "button" at bounding box center [307, 637] width 16 height 16
click at [221, 629] on input "text" at bounding box center [184, 637] width 207 height 30
type input "**********"
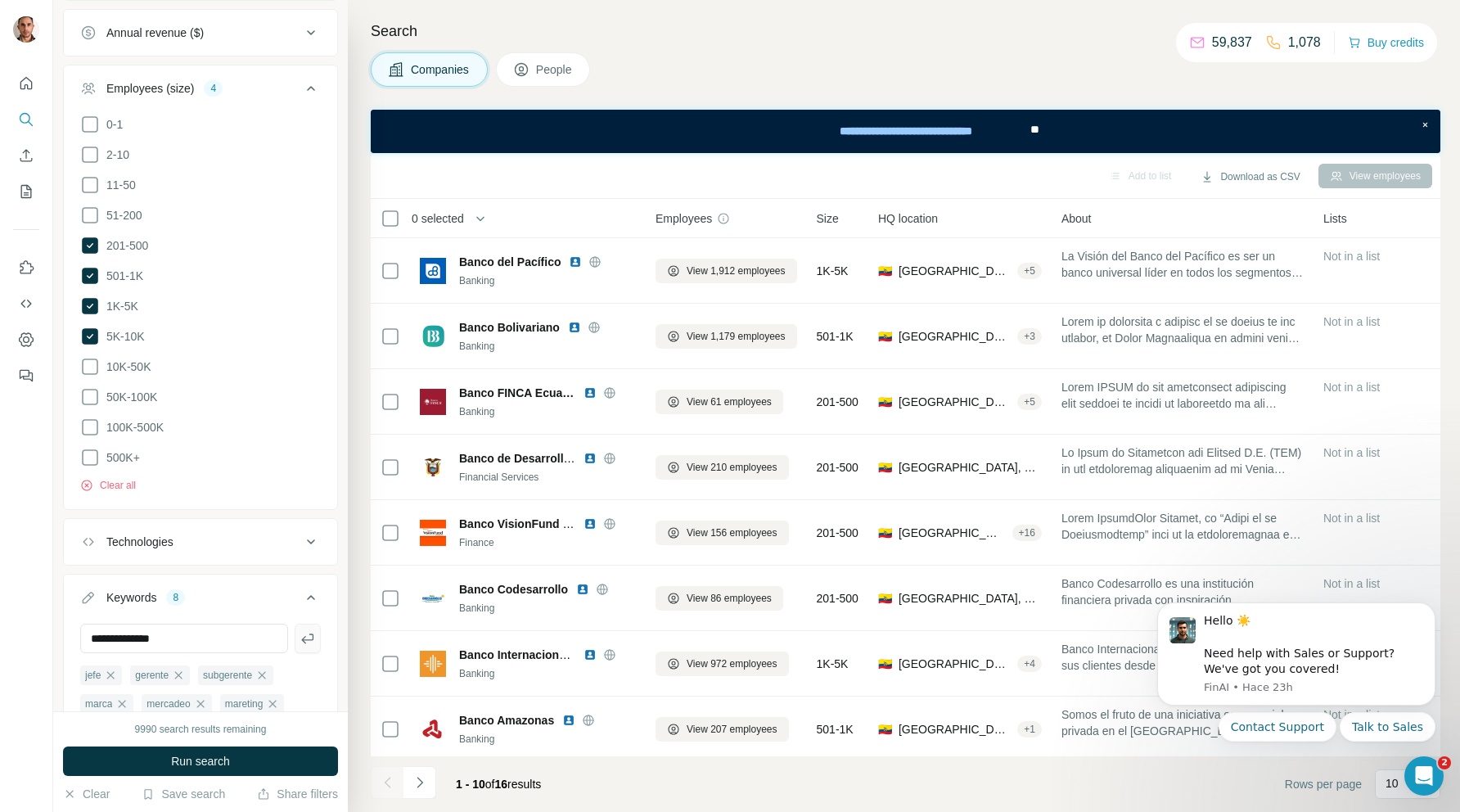
click at [306, 630] on icon "button" at bounding box center [307, 637] width 16 height 16
click at [204, 633] on input "text" at bounding box center [184, 637] width 207 height 30
type input "*********"
click at [316, 629] on button "button" at bounding box center [307, 637] width 26 height 30
click at [232, 766] on button "Run search" at bounding box center [201, 761] width 275 height 30
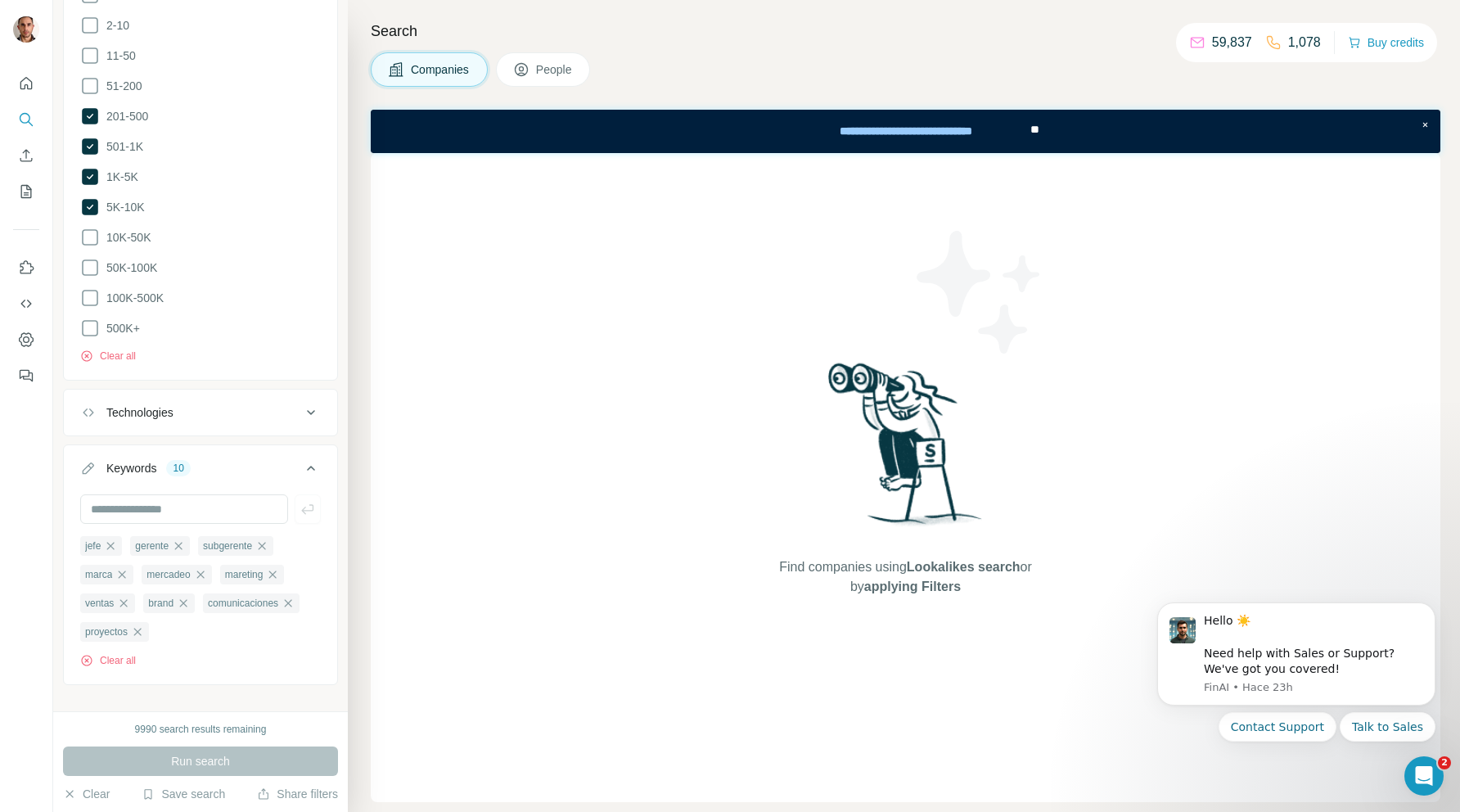
scroll to position [932, 0]
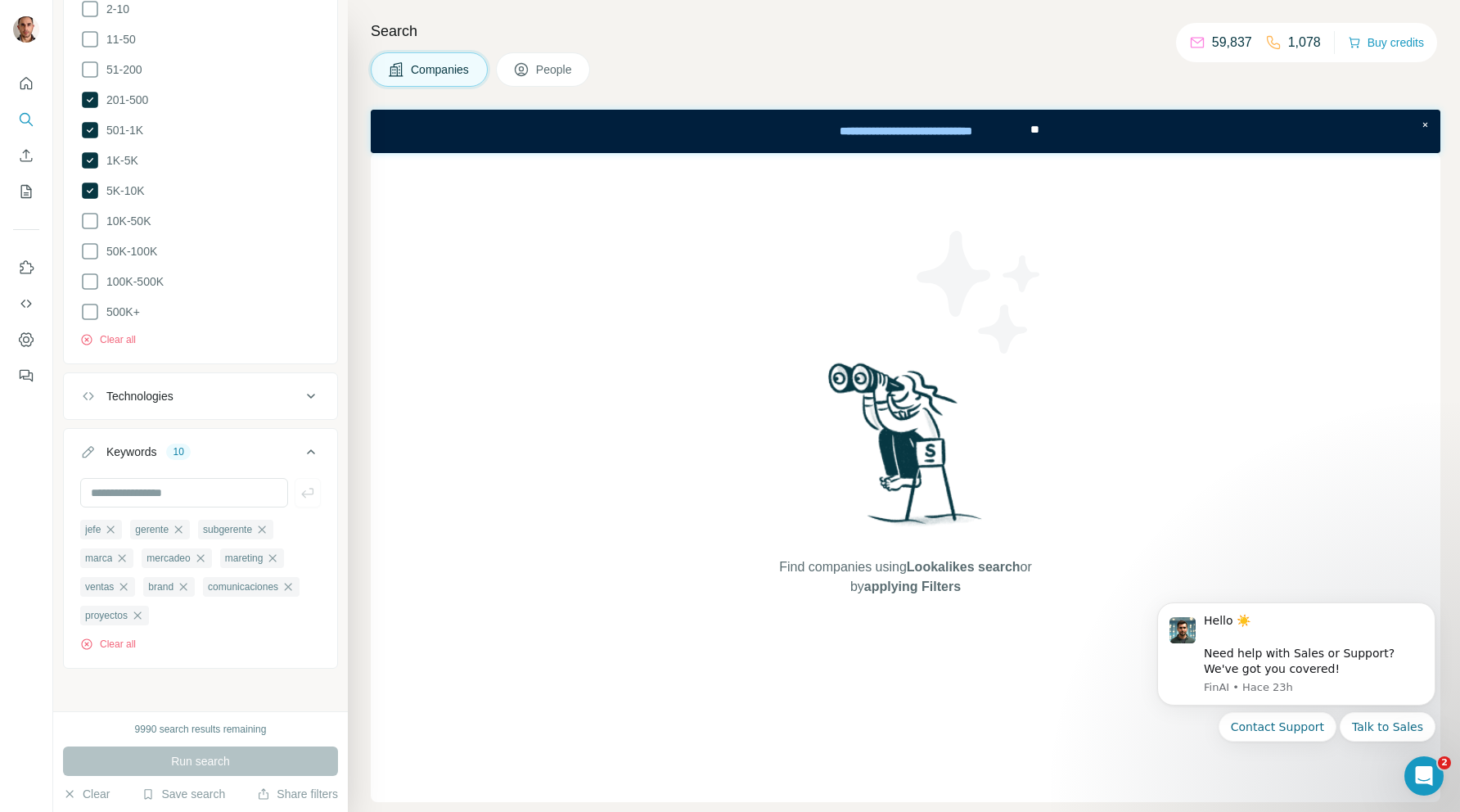
click at [555, 68] on span "People" at bounding box center [555, 69] width 38 height 16
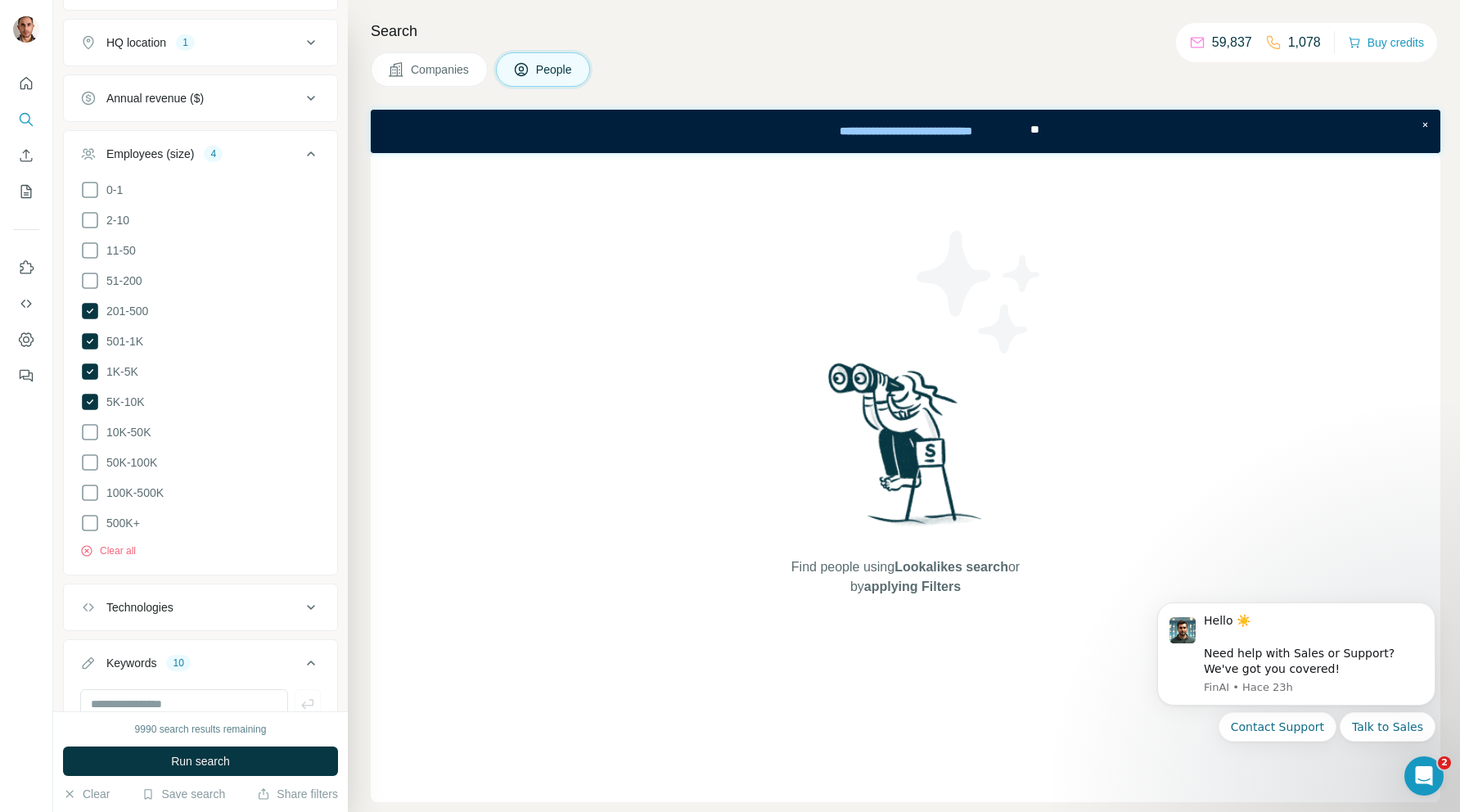
scroll to position [842, 0]
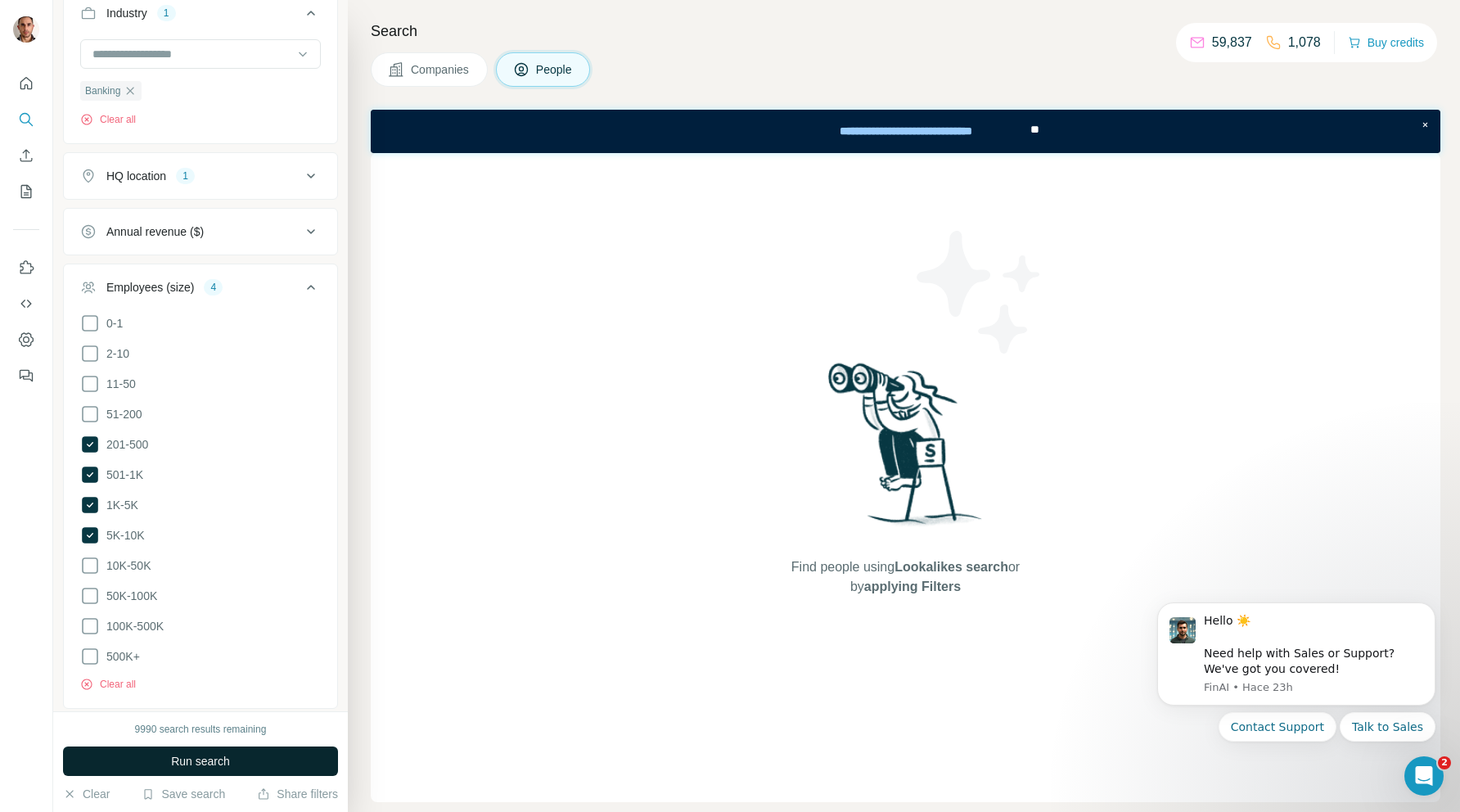
click at [208, 752] on button "Run search" at bounding box center [201, 761] width 275 height 30
click at [93, 534] on icon at bounding box center [89, 535] width 16 height 16
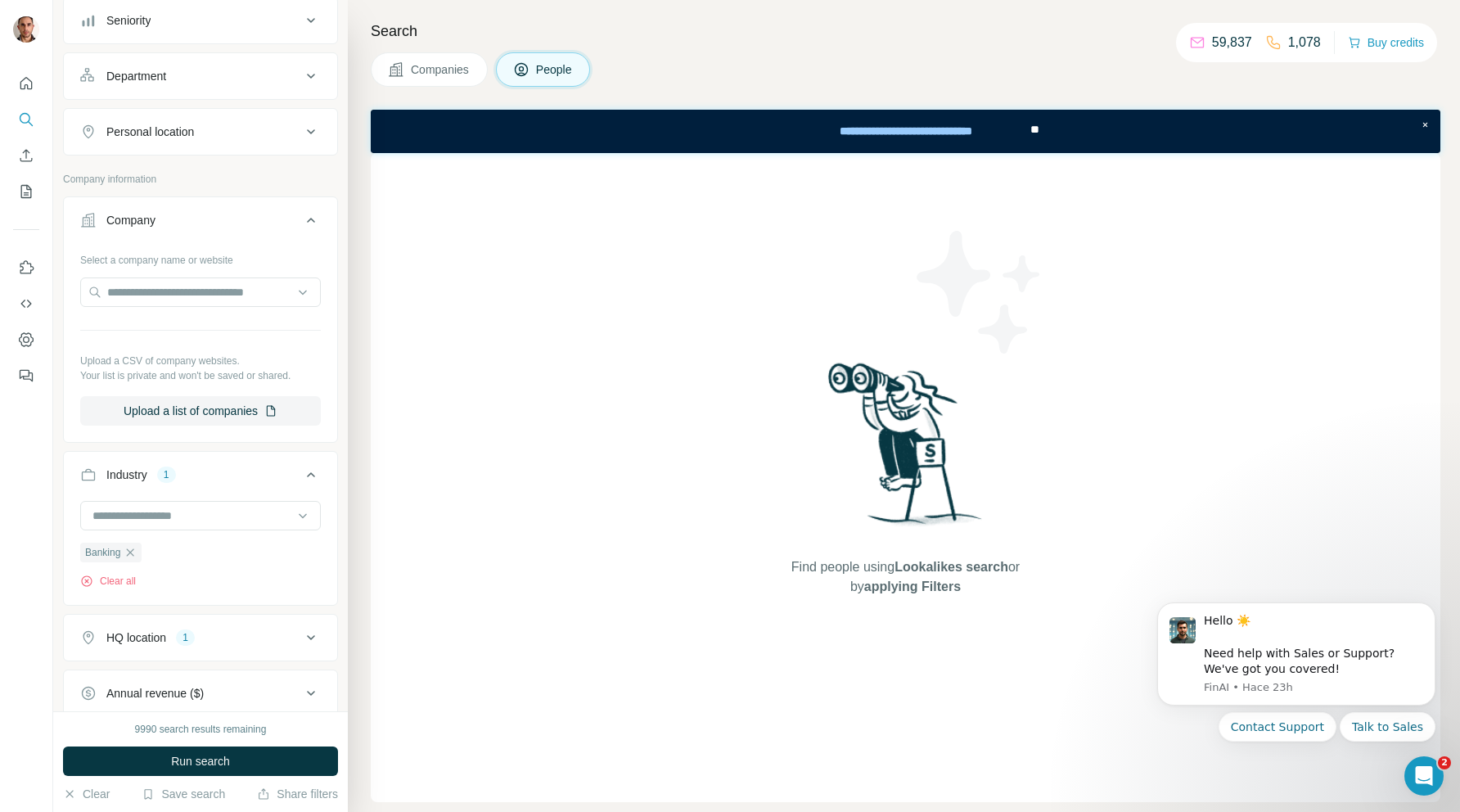
scroll to position [371, 0]
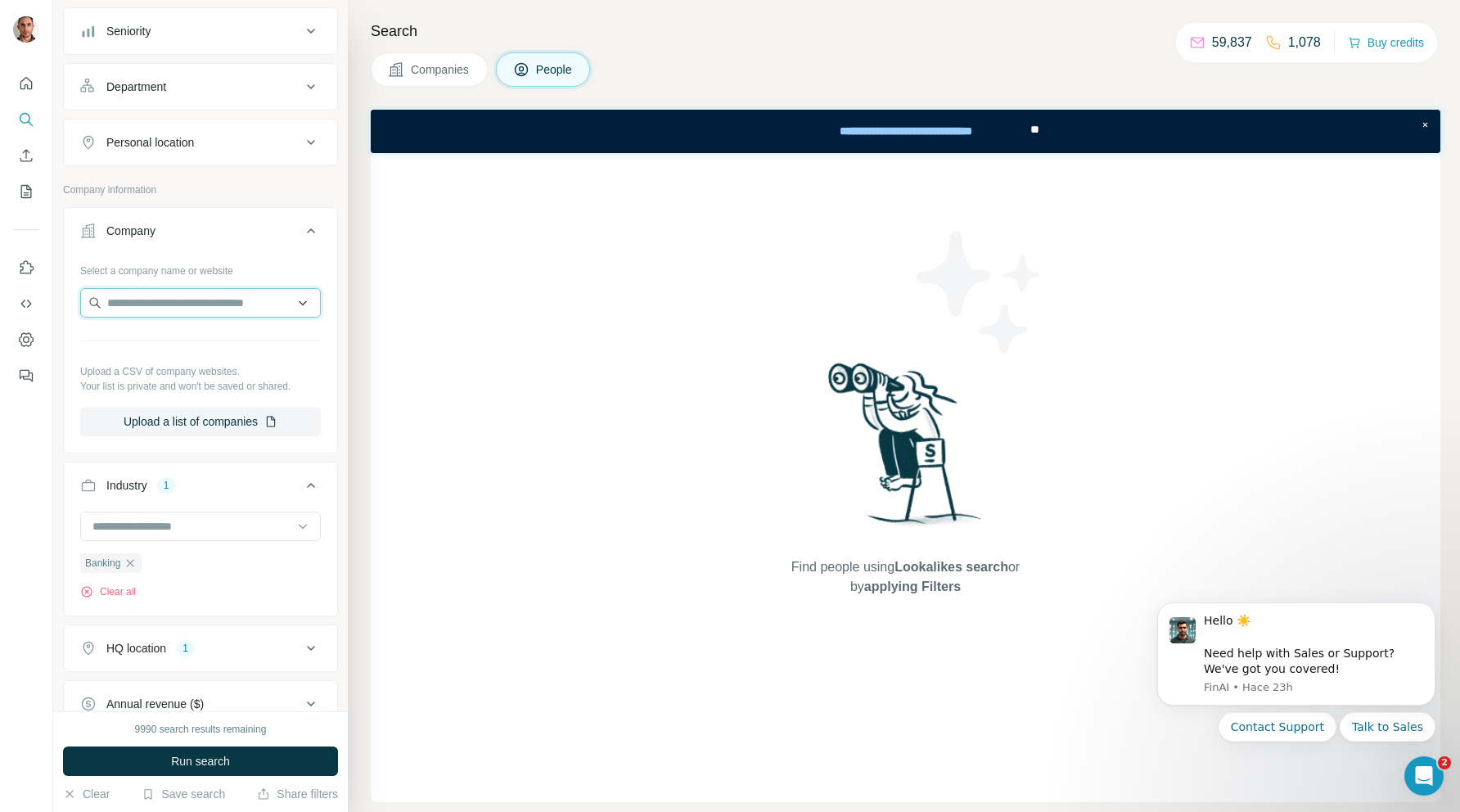
click at [191, 307] on input "text" at bounding box center [200, 303] width 240 height 30
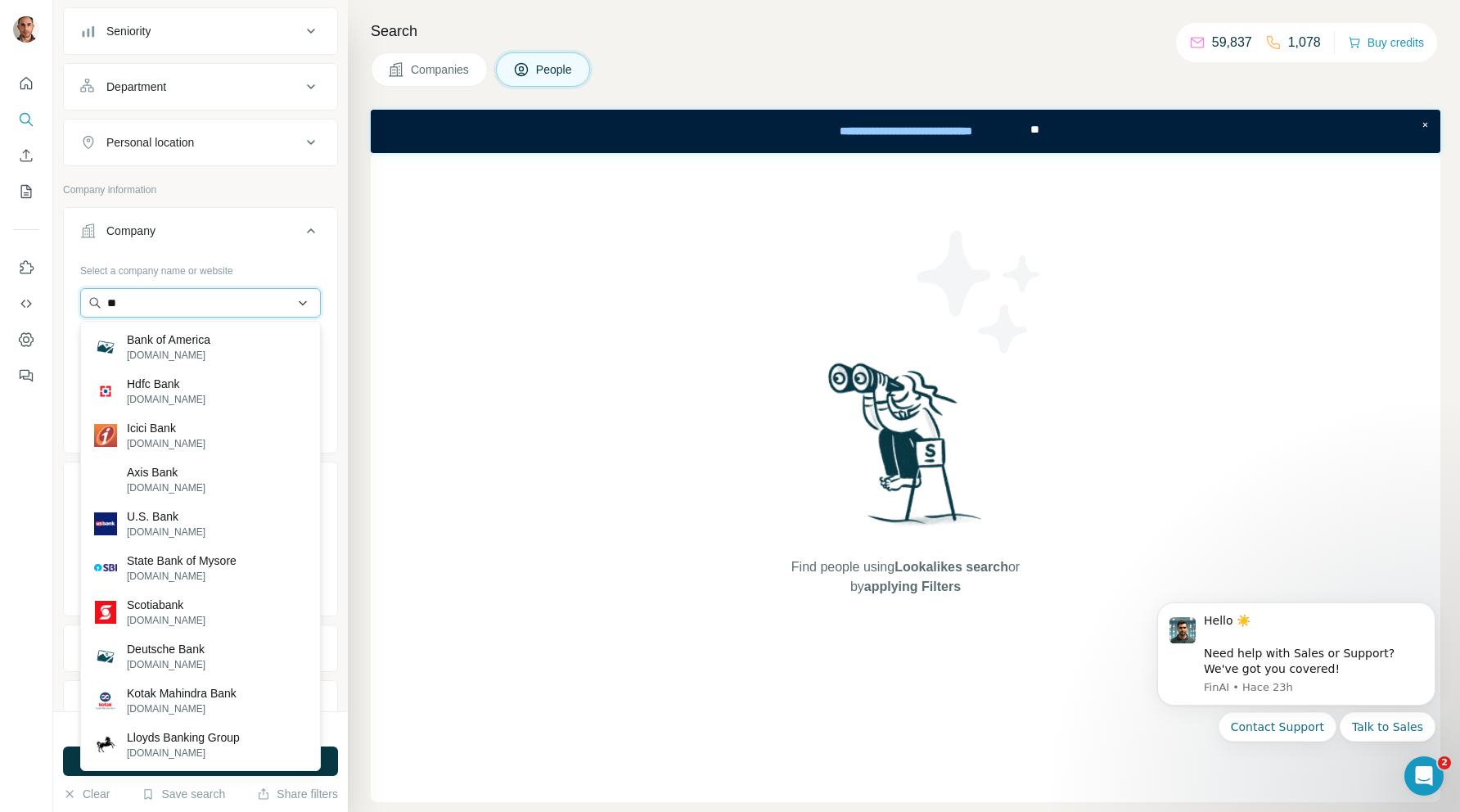
type input "*"
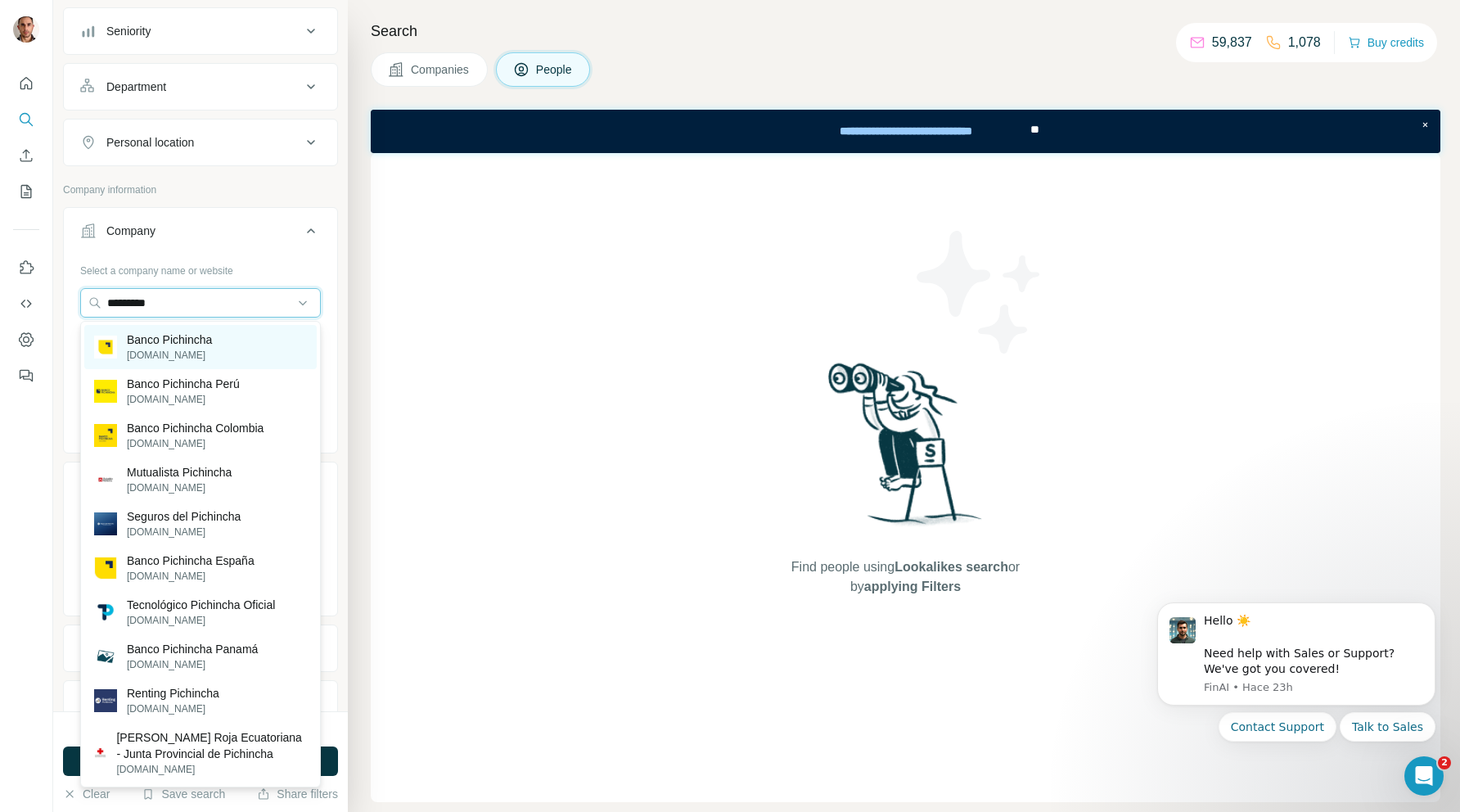
type input "*********"
click at [146, 348] on p "[DOMAIN_NAME]" at bounding box center [169, 354] width 85 height 14
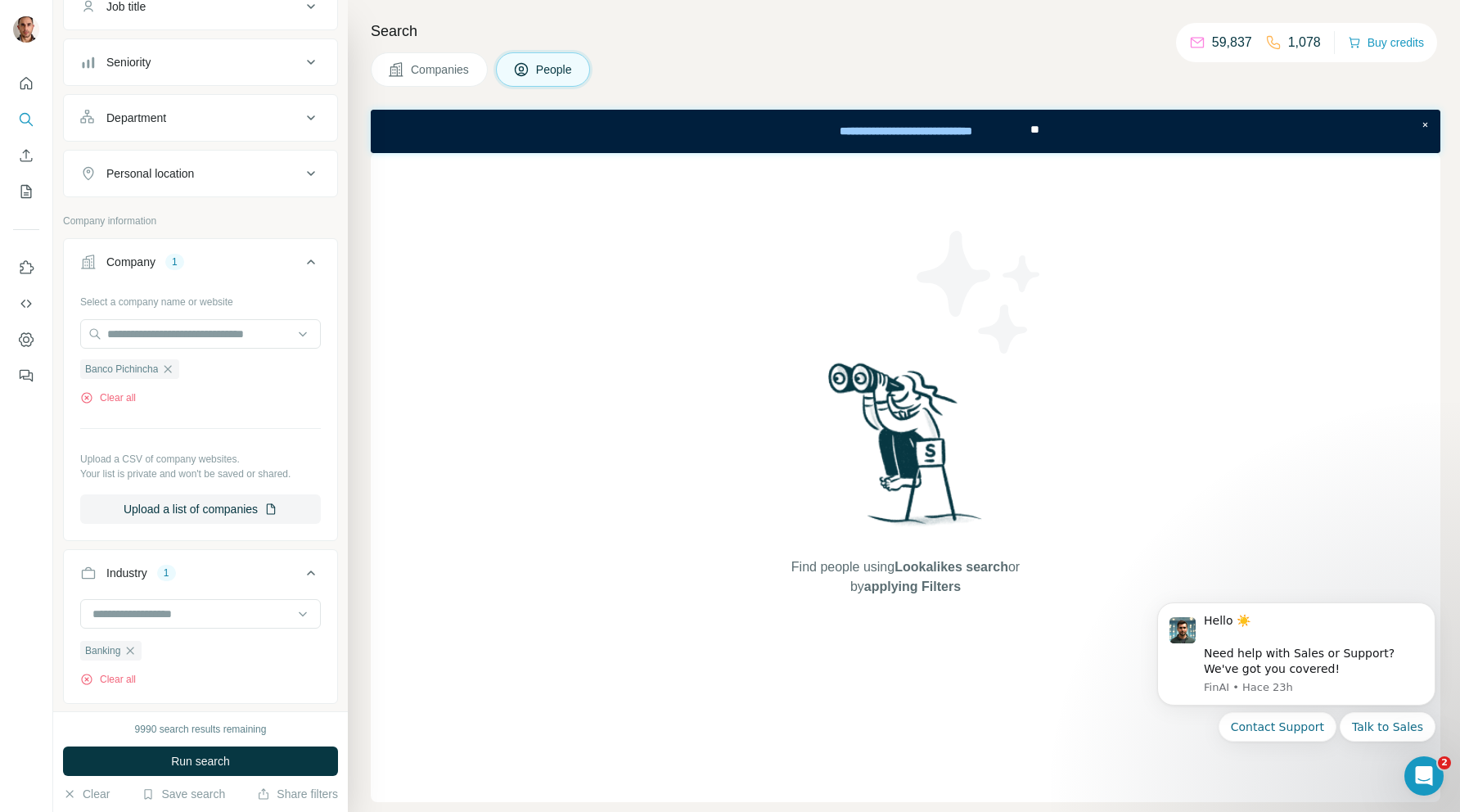
scroll to position [401, 0]
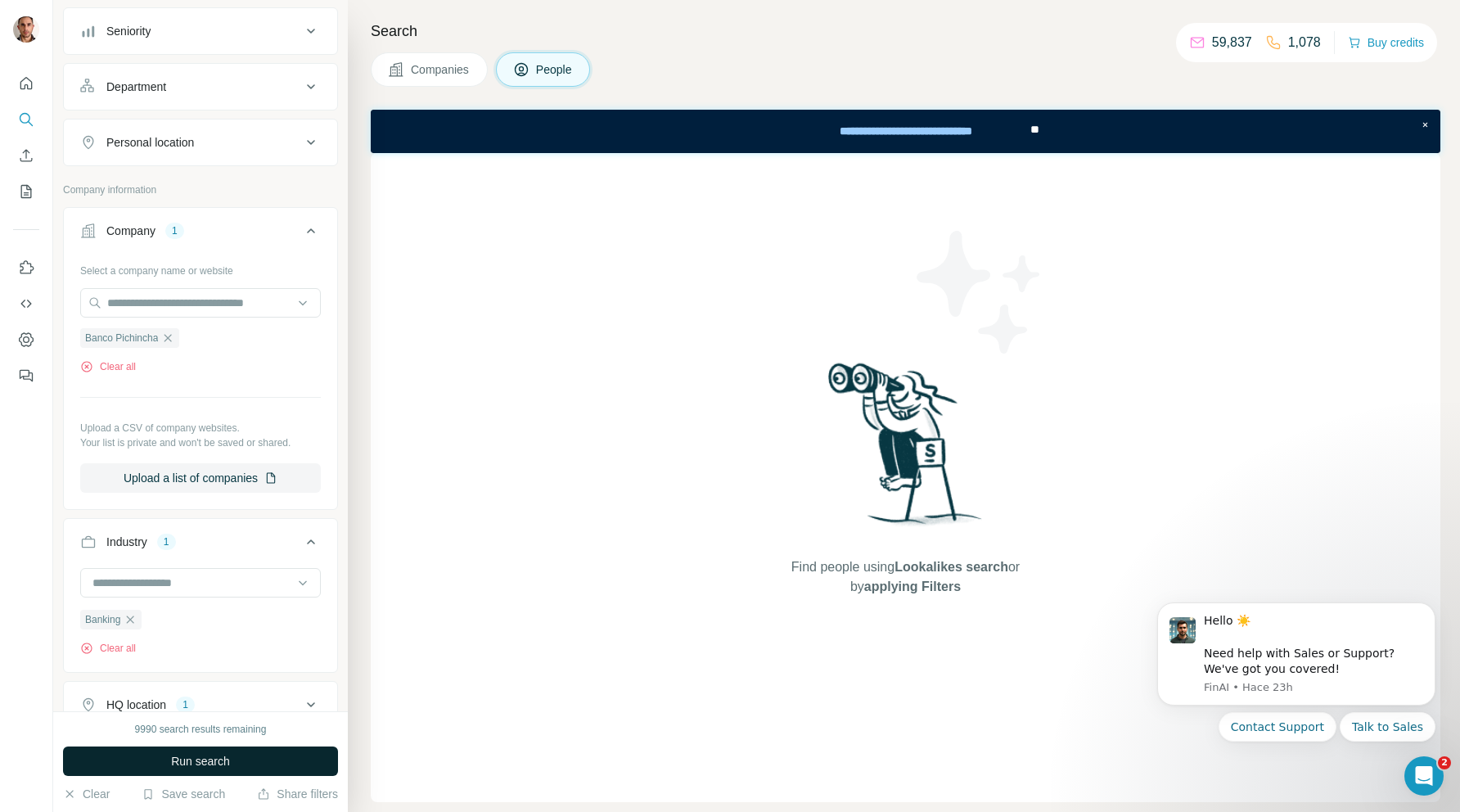
click at [187, 752] on button "Run search" at bounding box center [201, 761] width 275 height 30
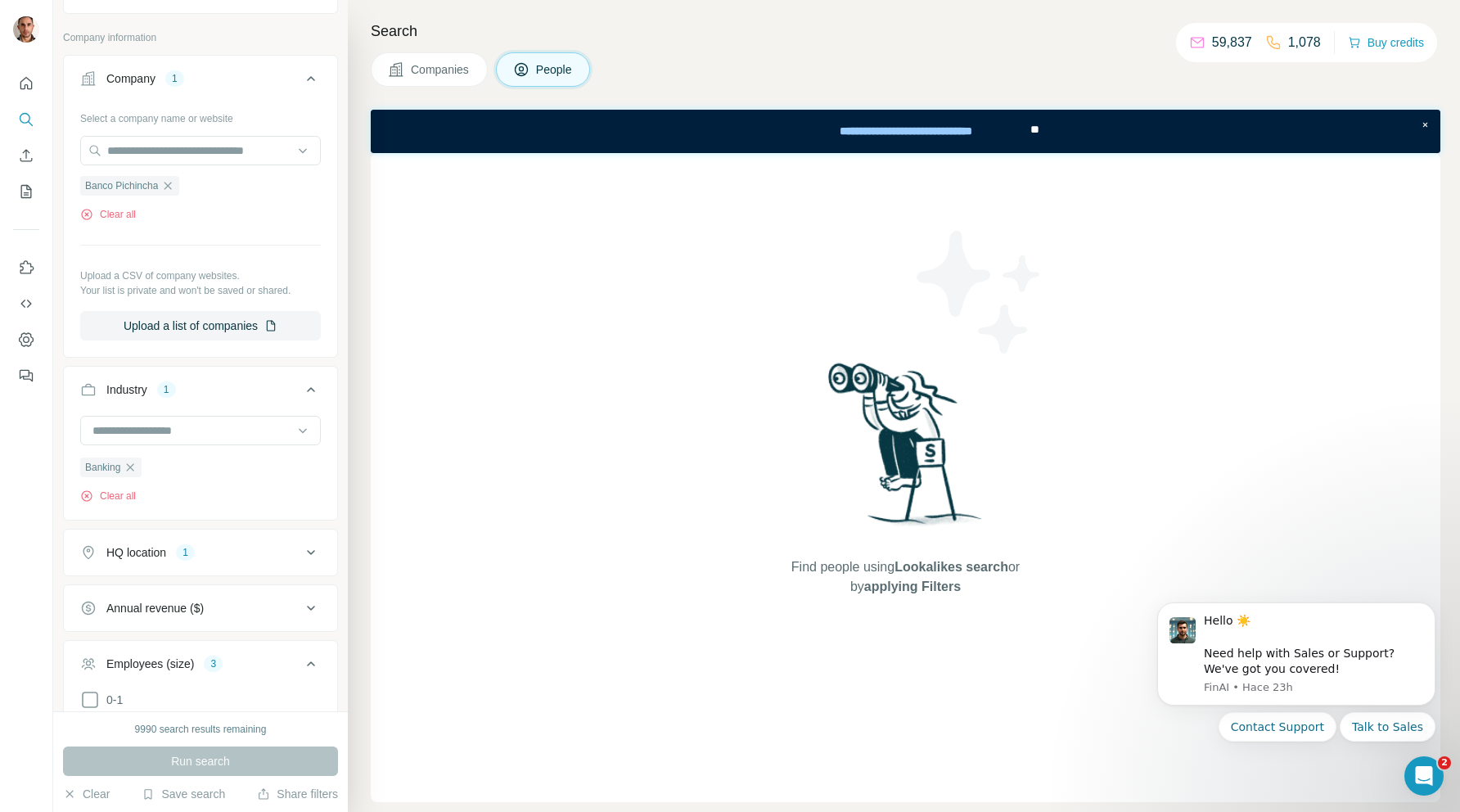
scroll to position [556, 0]
click at [315, 432] on div at bounding box center [200, 428] width 240 height 30
click at [145, 492] on div "Banking" at bounding box center [201, 491] width 213 height 16
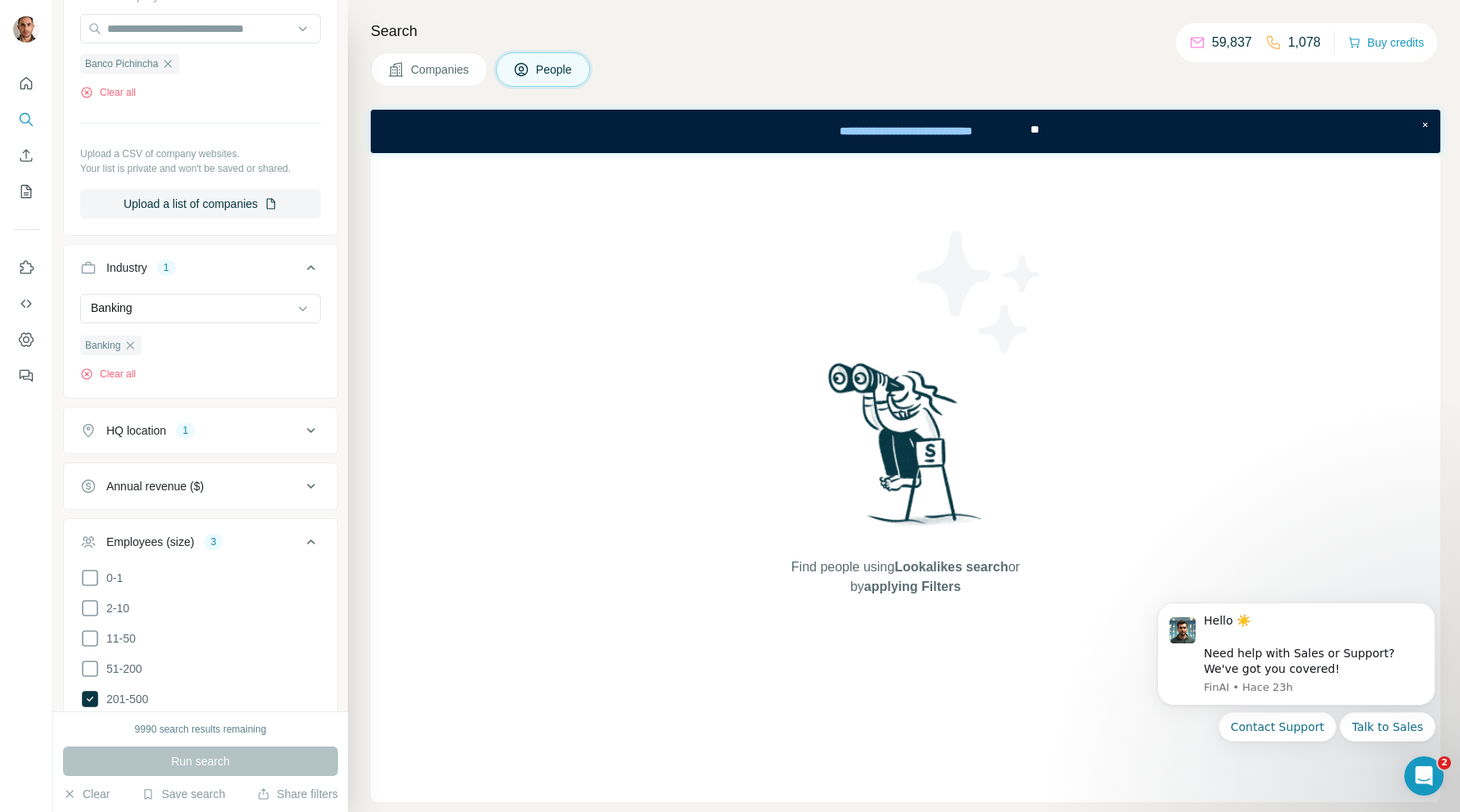
scroll to position [677, 0]
click at [235, 431] on div "HQ location 1" at bounding box center [191, 428] width 221 height 16
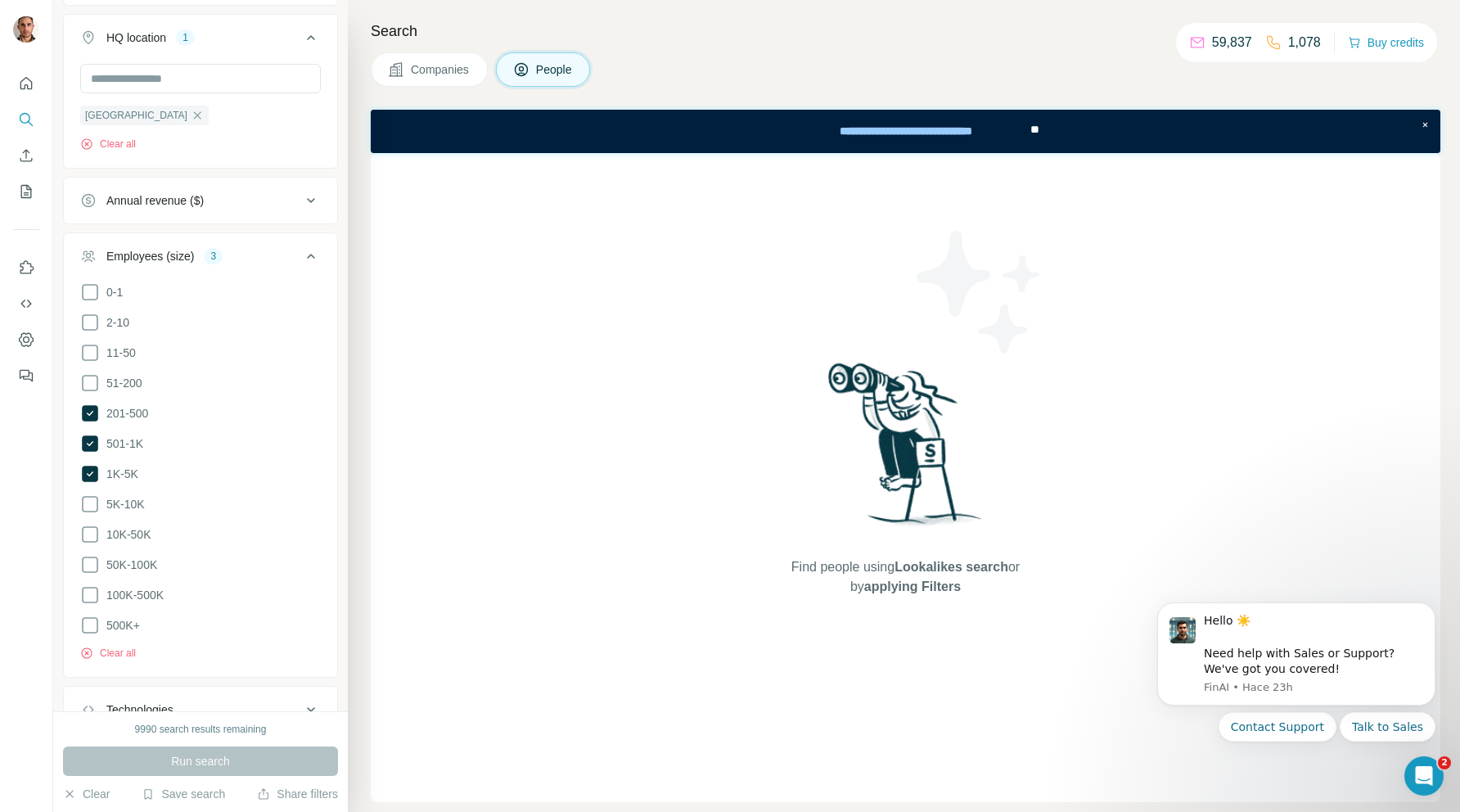
scroll to position [1072, 0]
click at [89, 467] on icon at bounding box center [89, 470] width 16 height 16
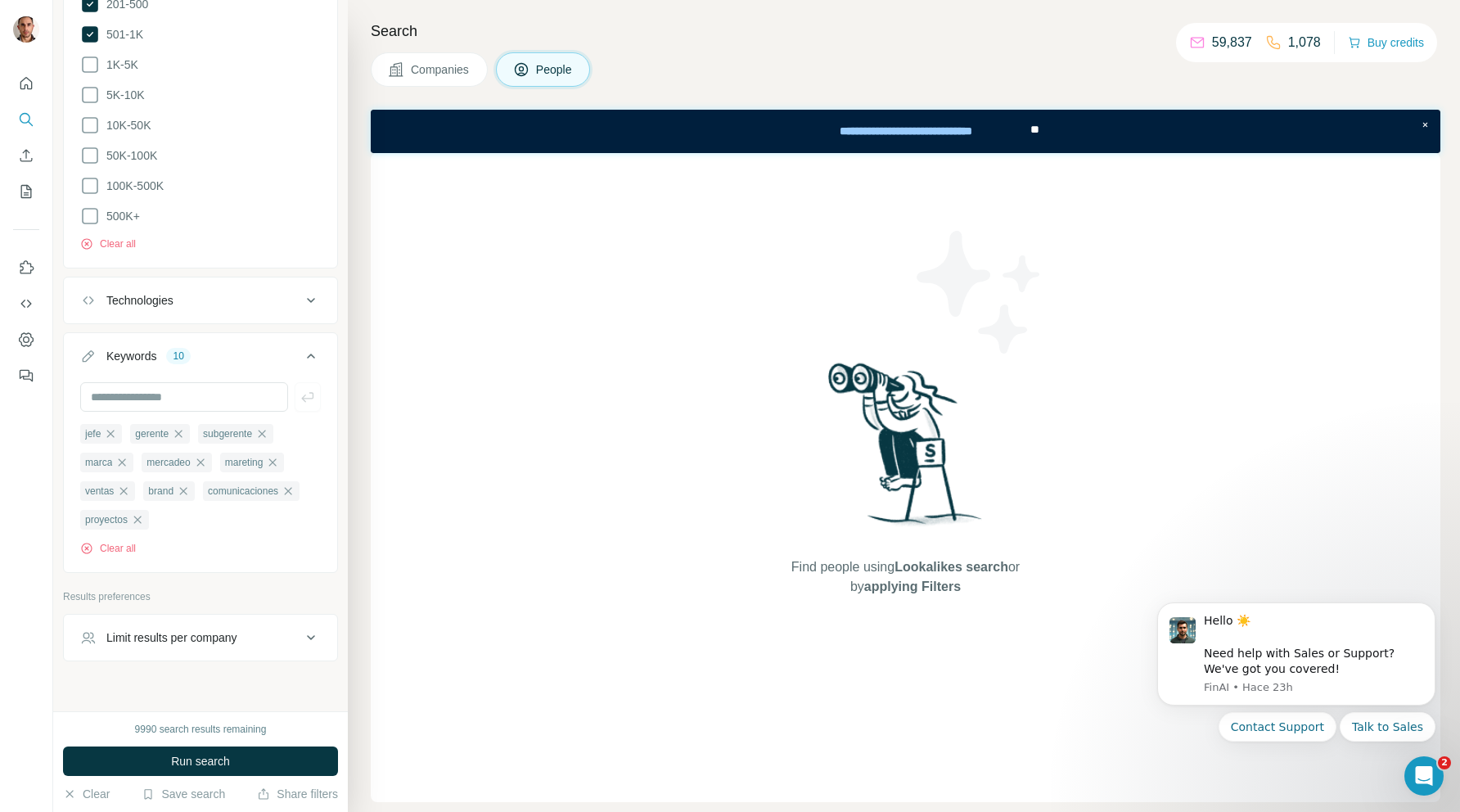
scroll to position [1501, 0]
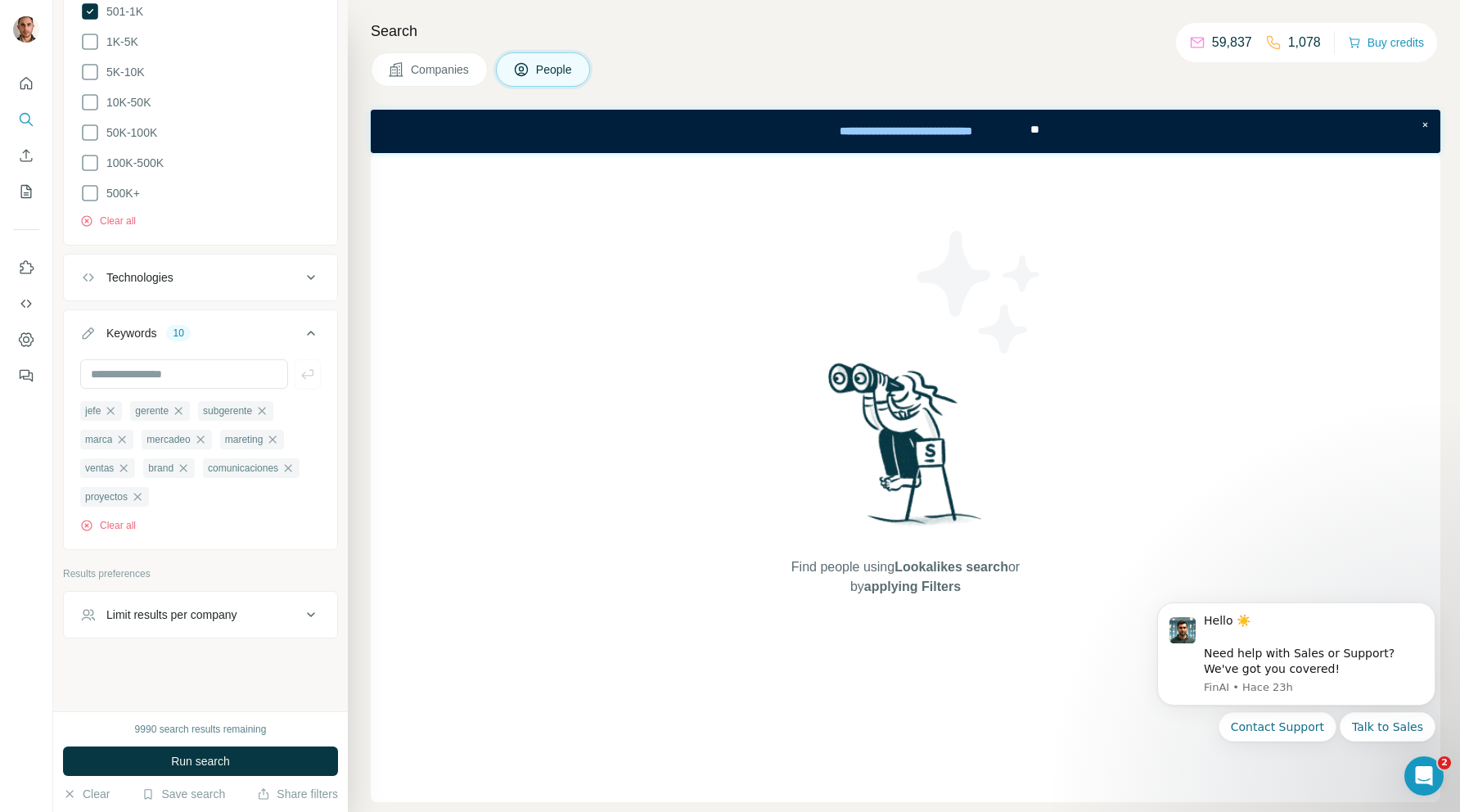
click at [305, 270] on icon at bounding box center [310, 277] width 19 height 19
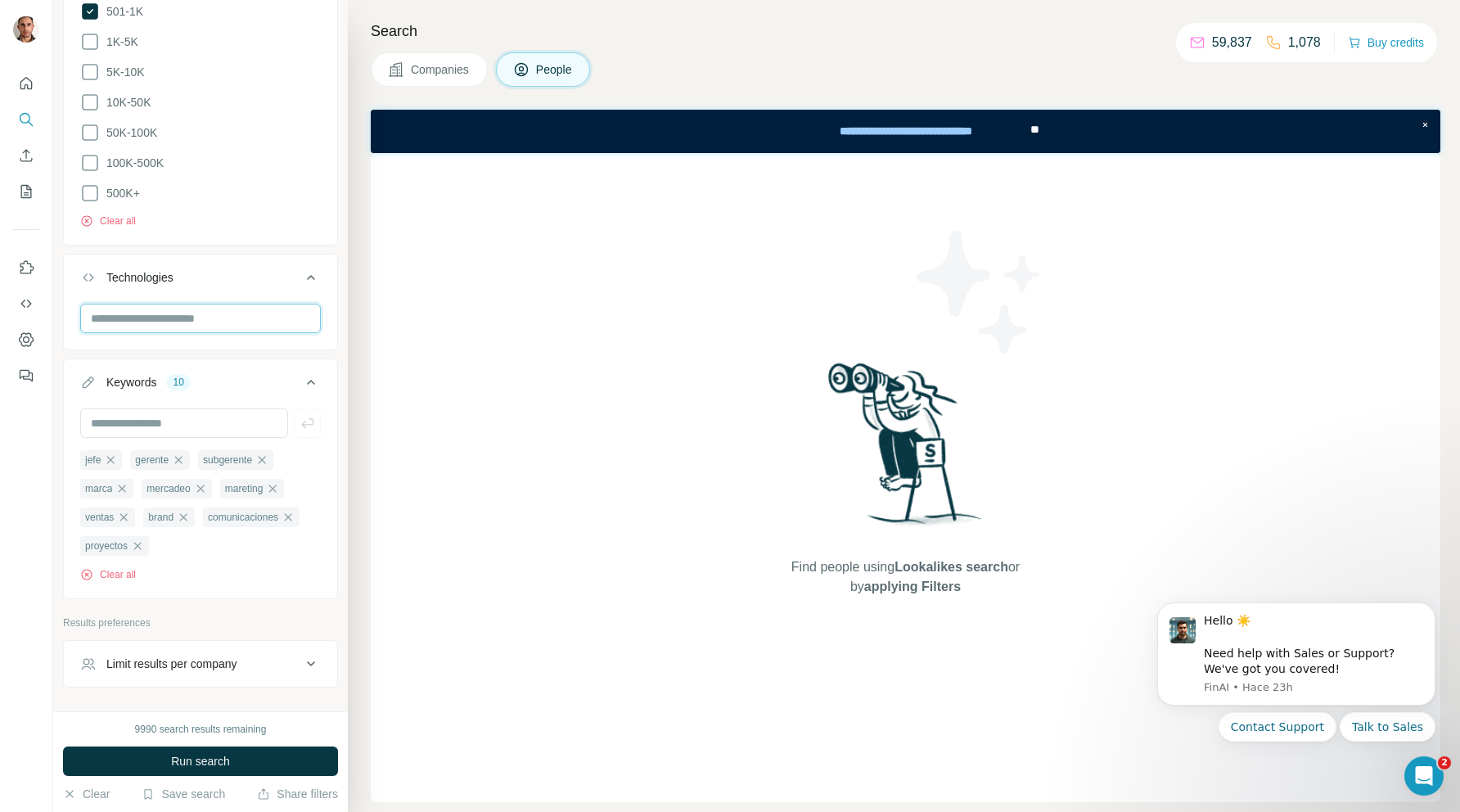
click at [283, 304] on input "text" at bounding box center [200, 318] width 240 height 30
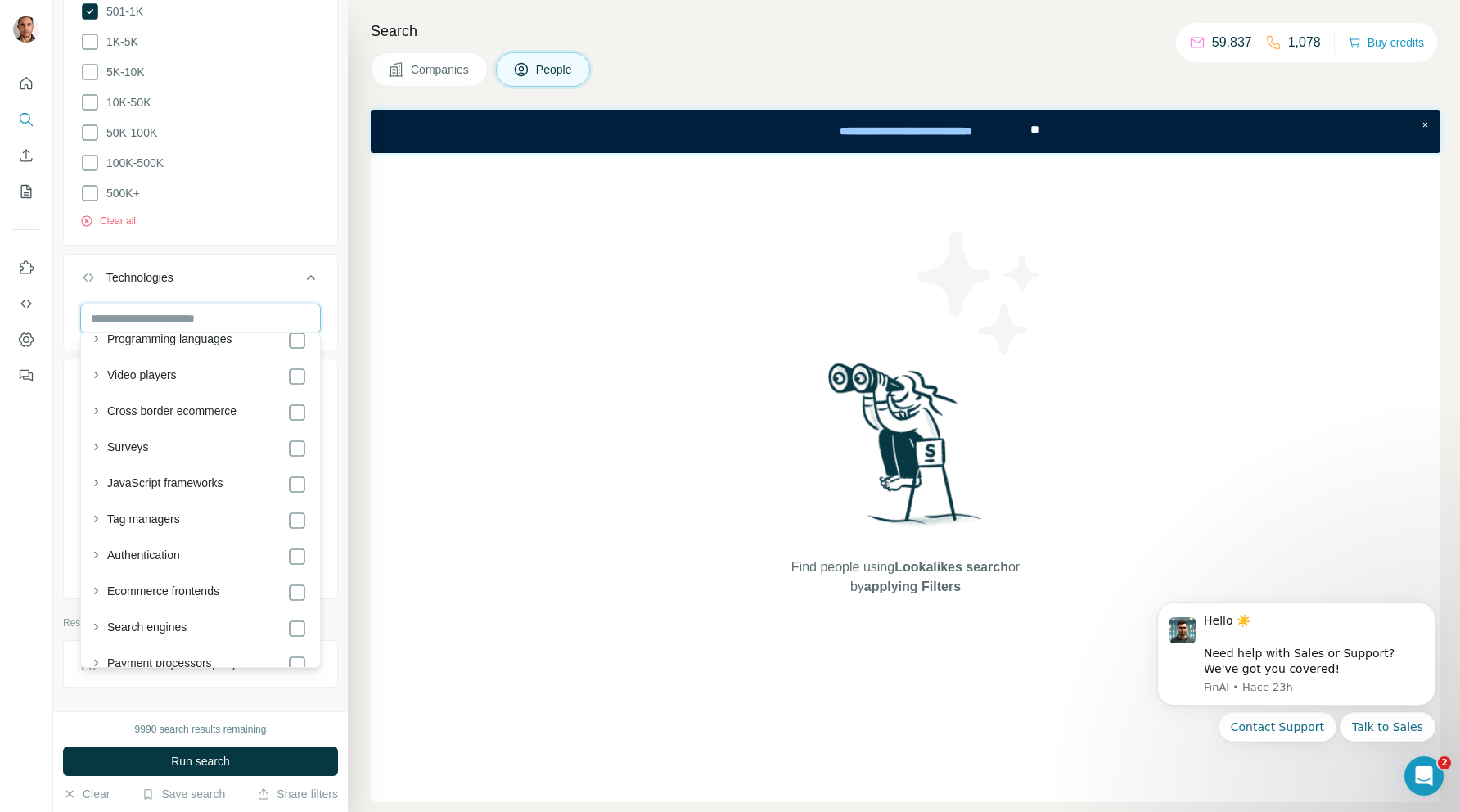
scroll to position [1538, 0]
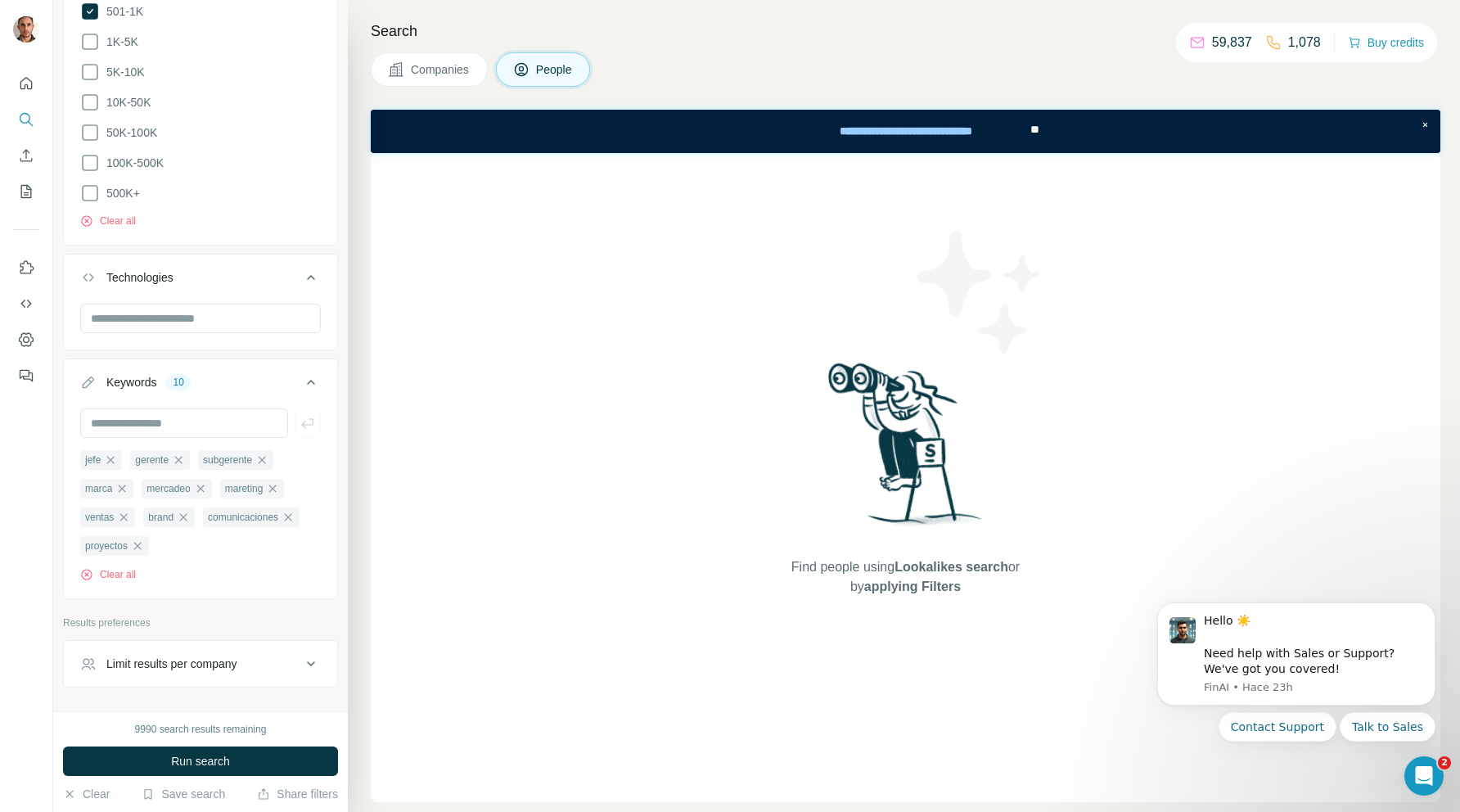
click at [317, 273] on icon at bounding box center [310, 277] width 19 height 19
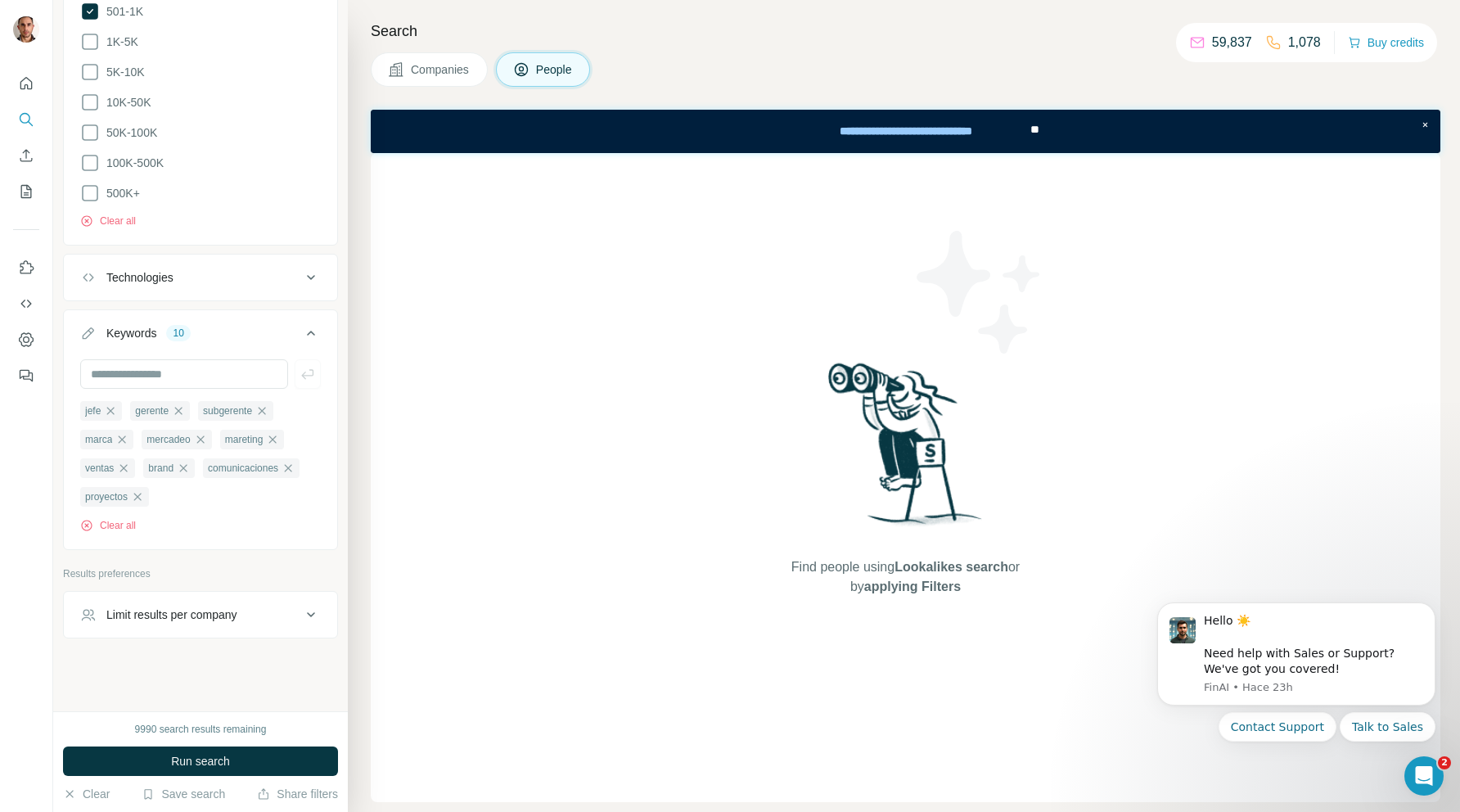
click at [315, 611] on icon at bounding box center [310, 614] width 19 height 19
click at [284, 567] on p "Results preferences" at bounding box center [201, 573] width 275 height 14
click at [218, 761] on span "Run search" at bounding box center [201, 761] width 59 height 16
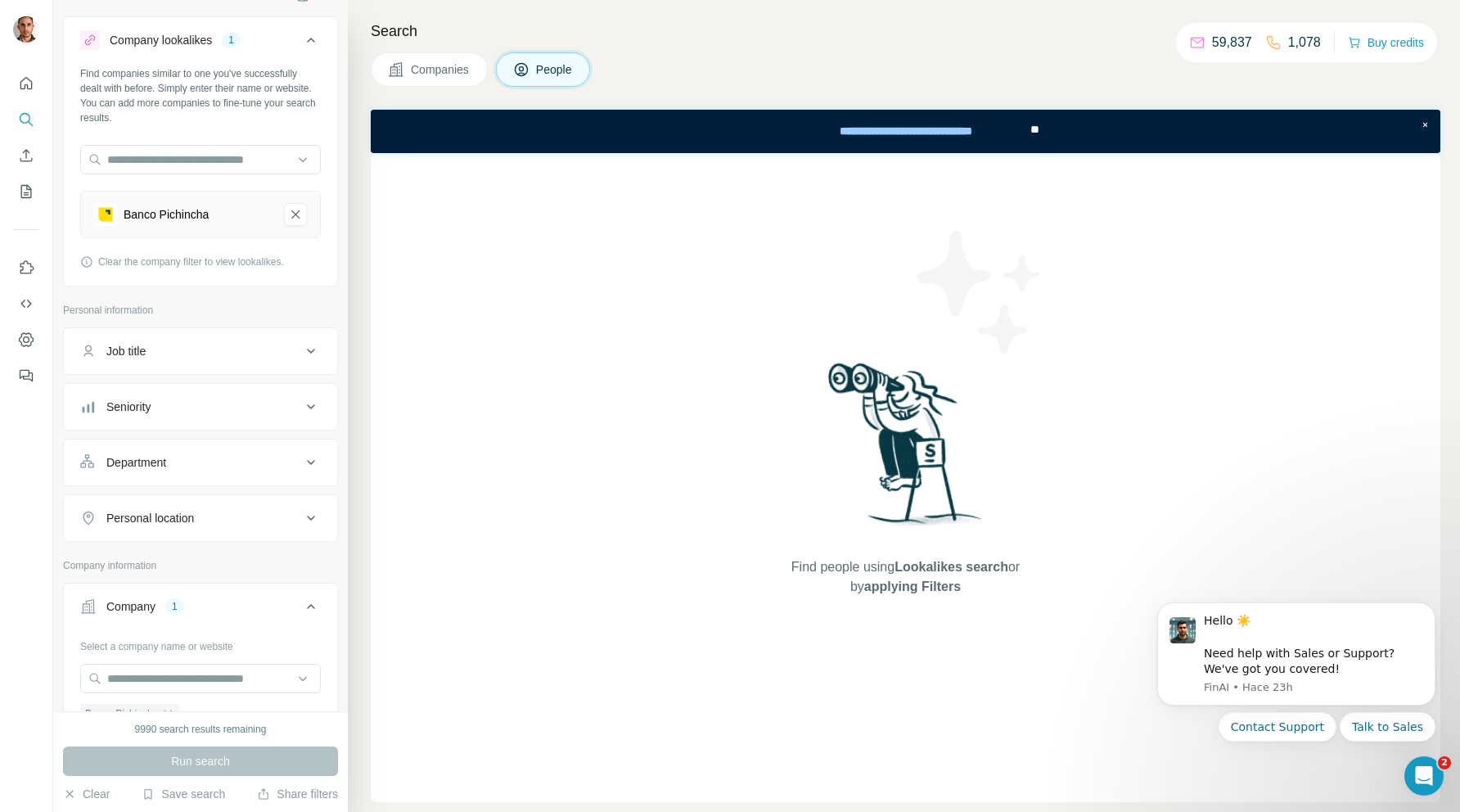
scroll to position [0, 0]
